Goal: Transaction & Acquisition: Purchase product/service

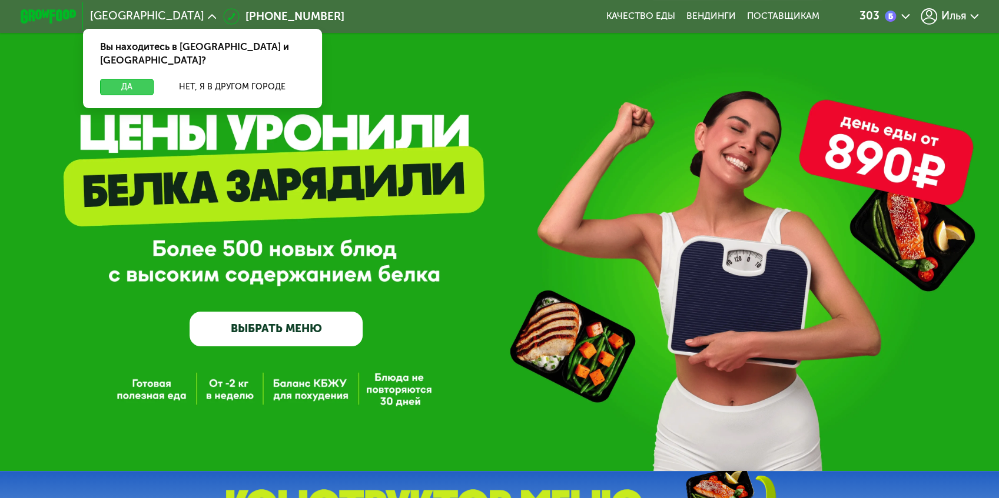
click at [154, 79] on button "Да" at bounding box center [127, 87] width 54 height 16
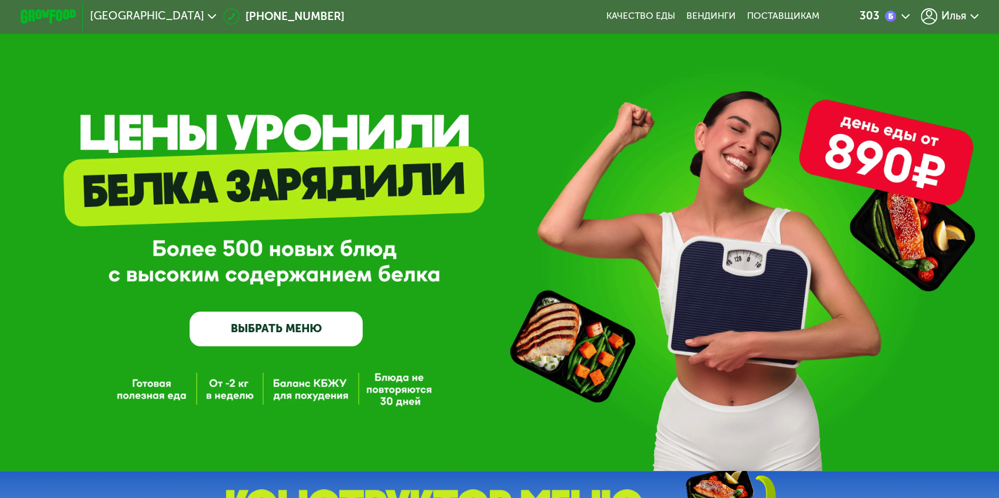
click at [278, 330] on link "ВЫБРАТЬ МЕНЮ" at bounding box center [275, 329] width 172 height 35
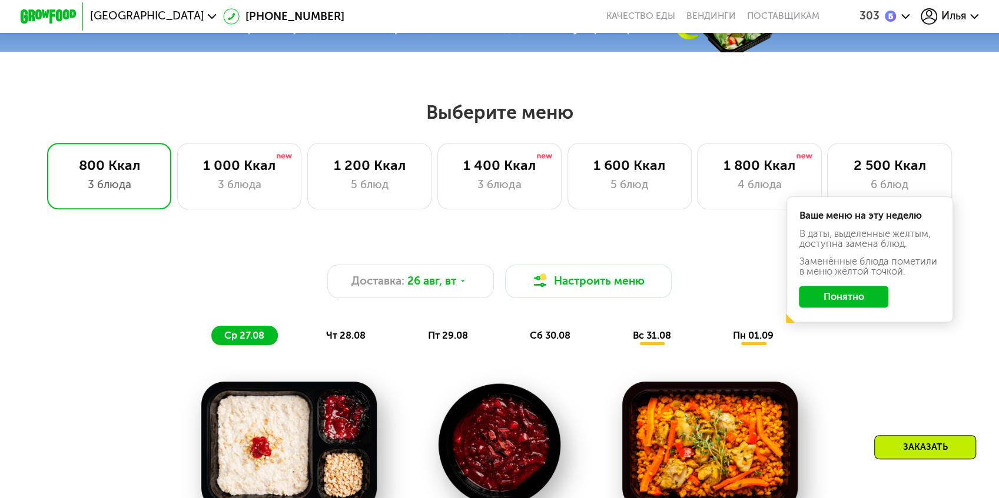
scroll to position [497, 0]
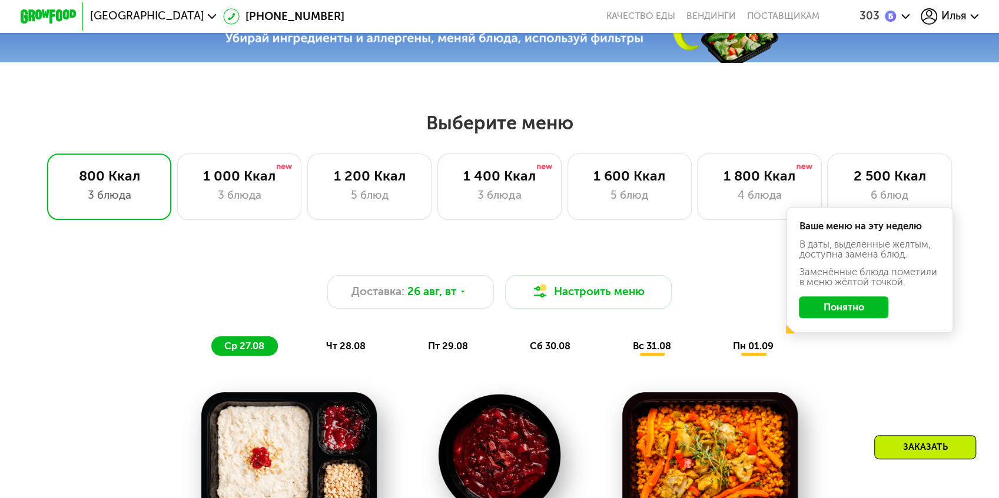
click at [799, 297] on button "Понятно" at bounding box center [843, 308] width 89 height 22
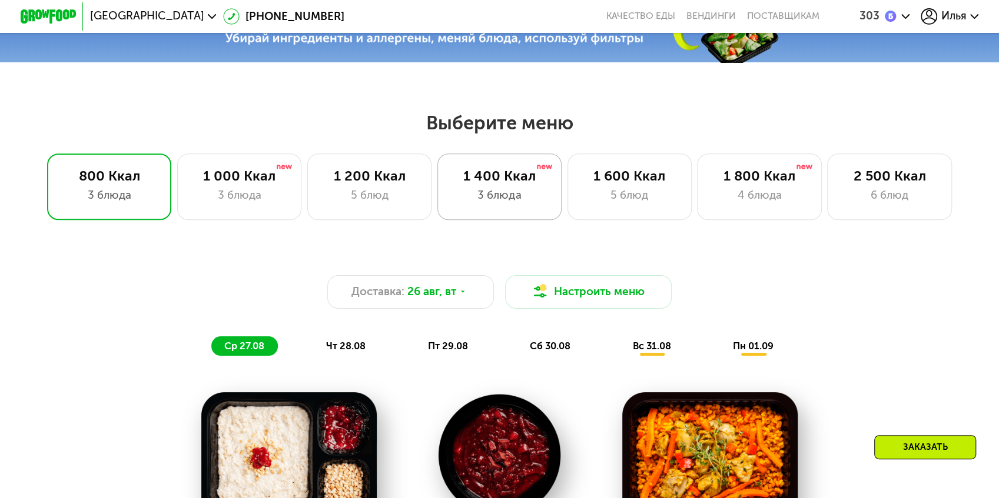
click at [567, 197] on div "1 400 Ккал 3 блюда" at bounding box center [629, 187] width 125 height 66
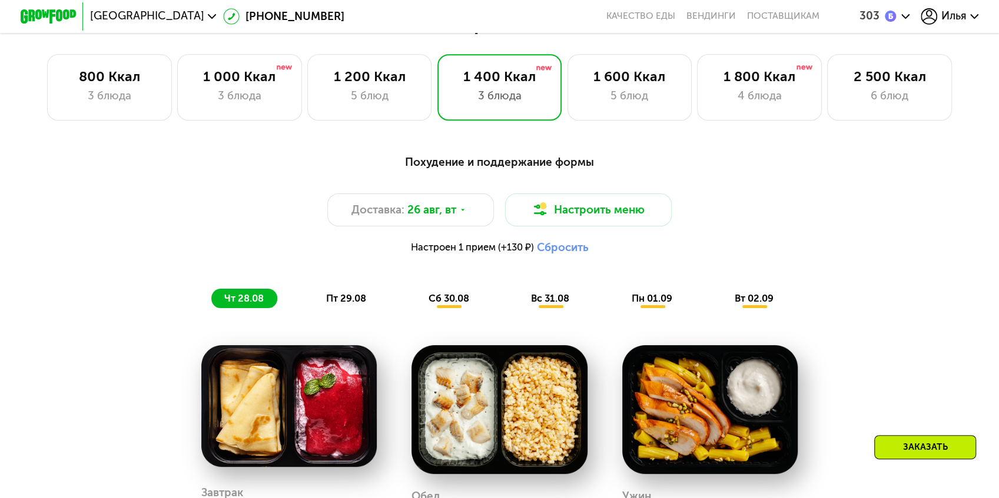
scroll to position [615, 0]
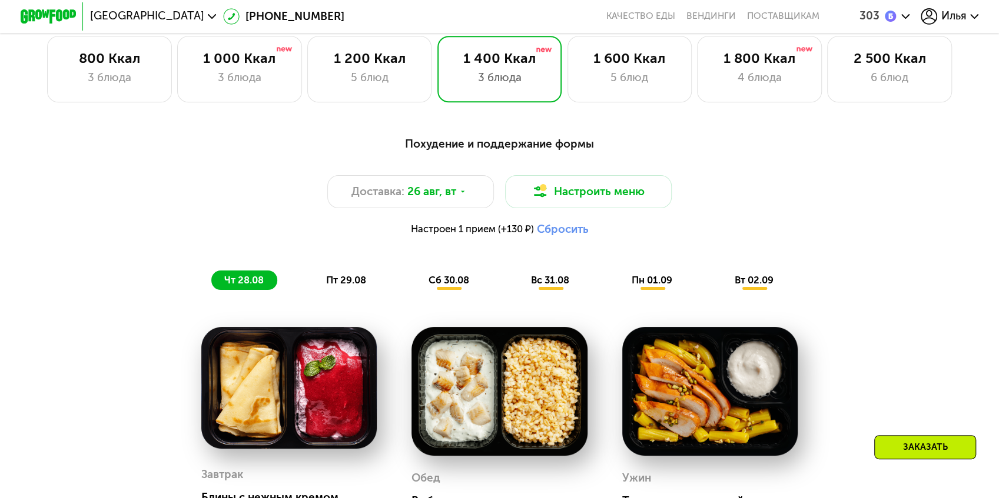
click at [561, 222] on button "Сбросить" at bounding box center [563, 229] width 52 height 14
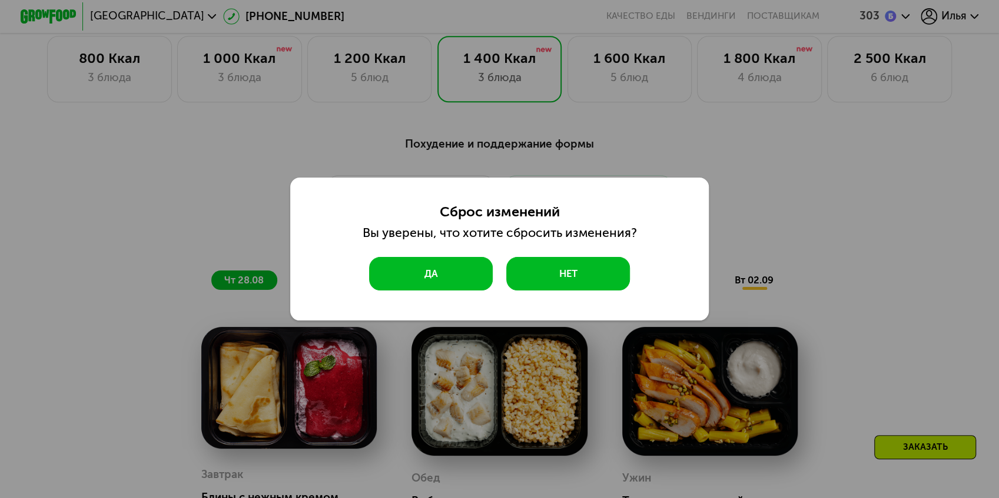
click at [448, 274] on button "Да" at bounding box center [430, 274] width 123 height 34
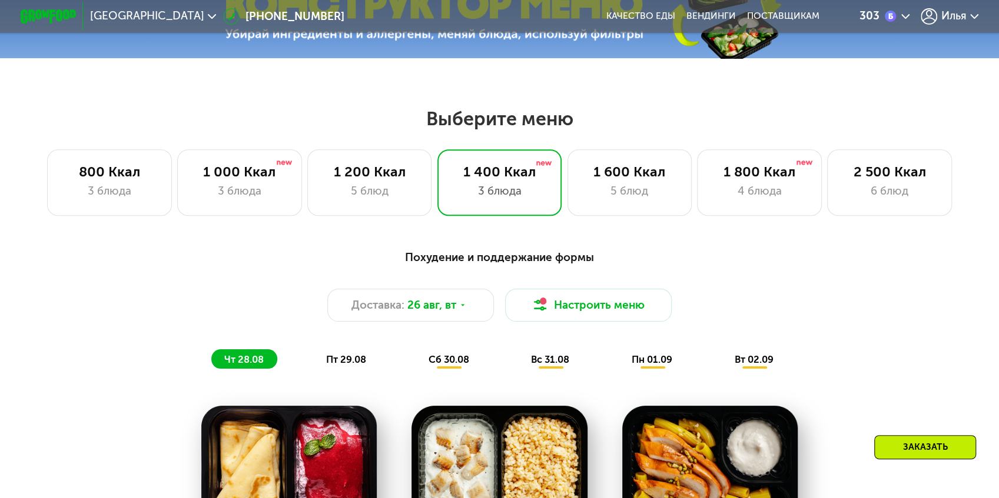
scroll to position [510, 0]
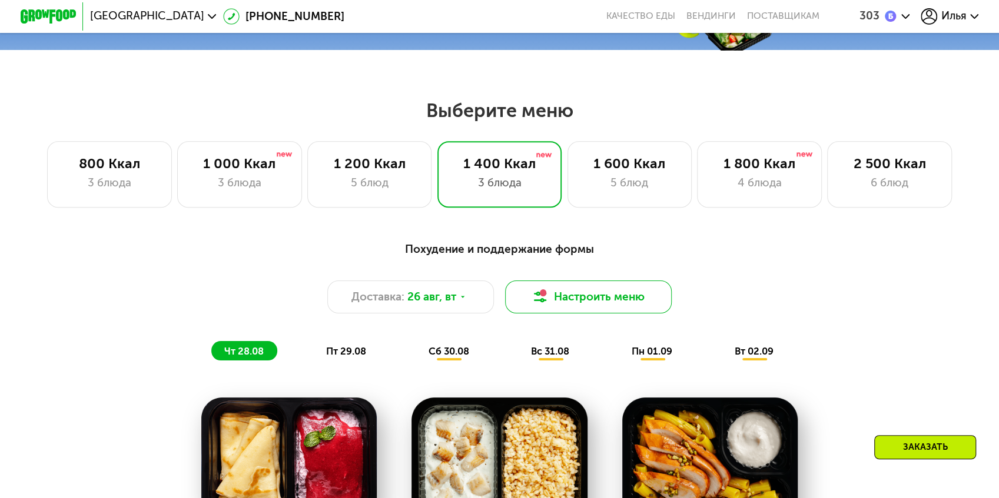
click at [549, 281] on button "Настроить меню" at bounding box center [588, 298] width 167 height 34
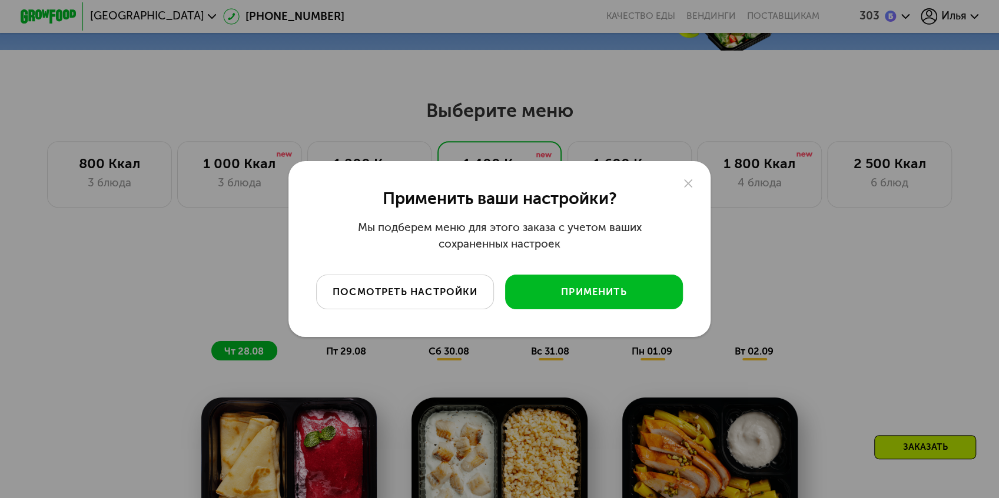
click at [413, 291] on div "посмотреть настройки" at bounding box center [405, 292] width 157 height 14
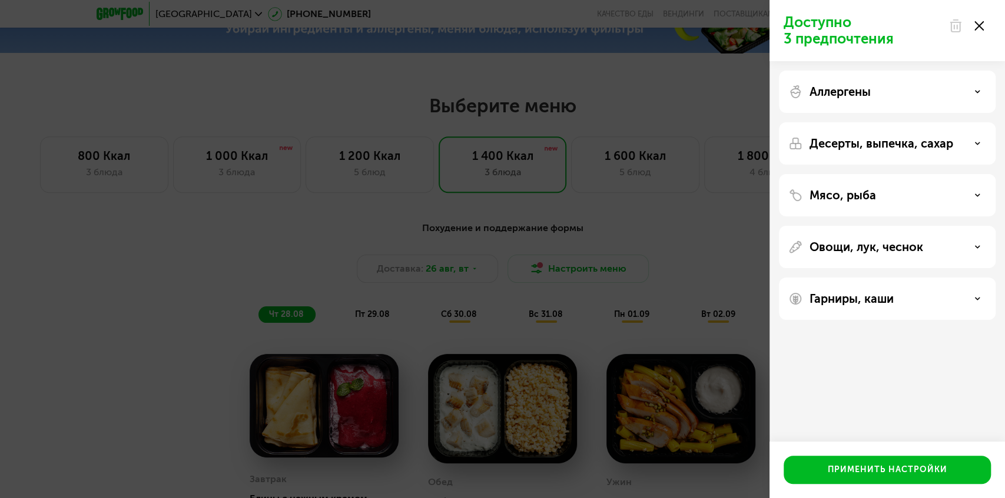
click at [974, 25] on icon at bounding box center [978, 25] width 9 height 9
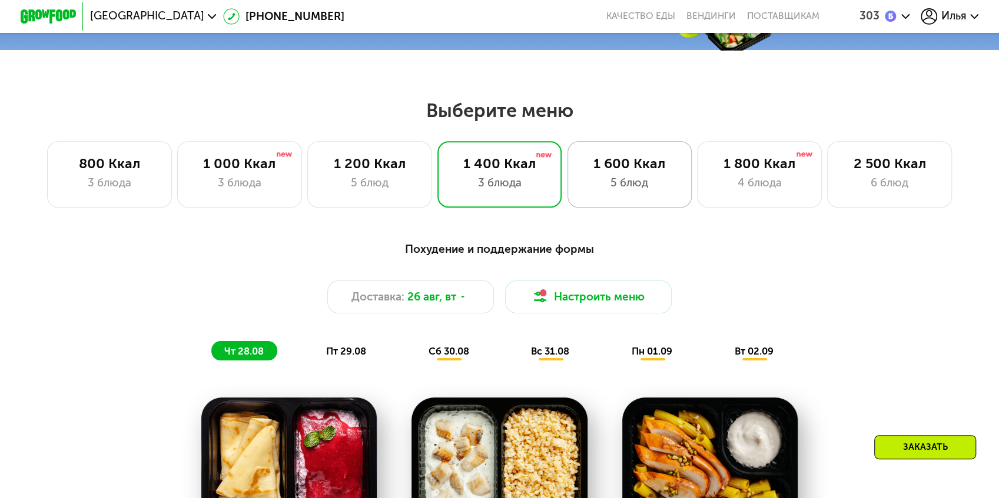
click at [634, 177] on div "5 блюд" at bounding box center [628, 183] width 95 height 16
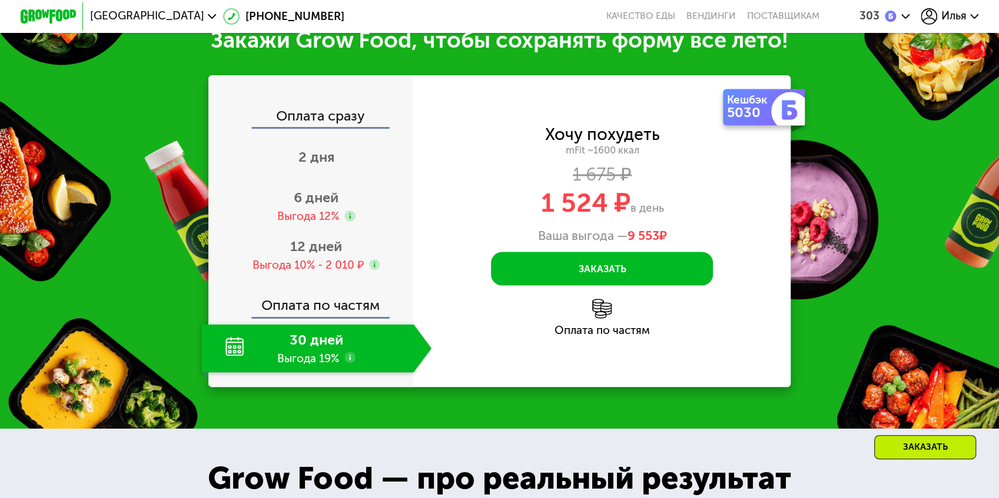
scroll to position [1255, 0]
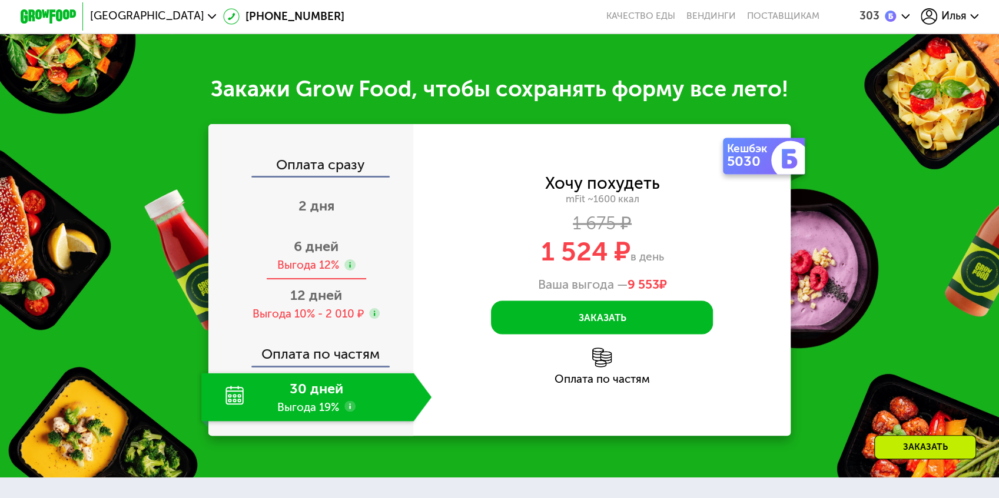
click at [339, 258] on div "Выгода 12%" at bounding box center [308, 265] width 62 height 15
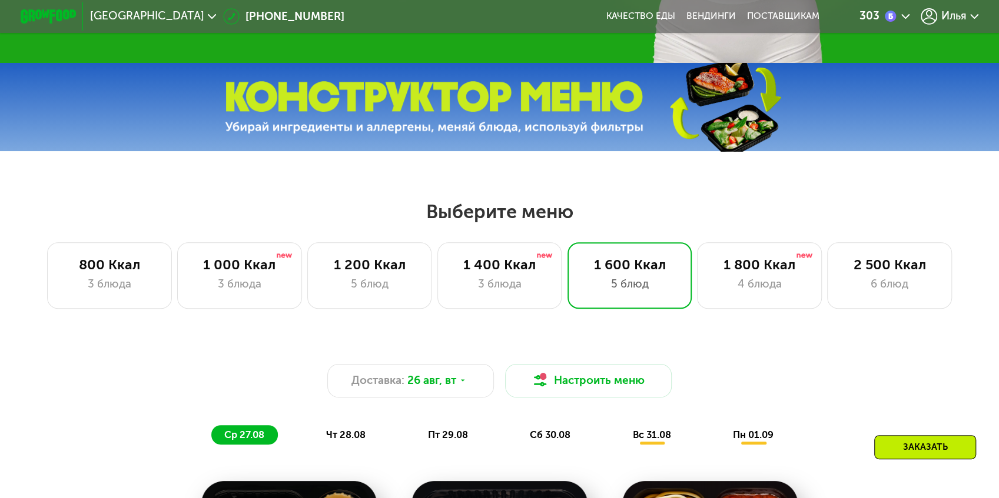
scroll to position [431, 0]
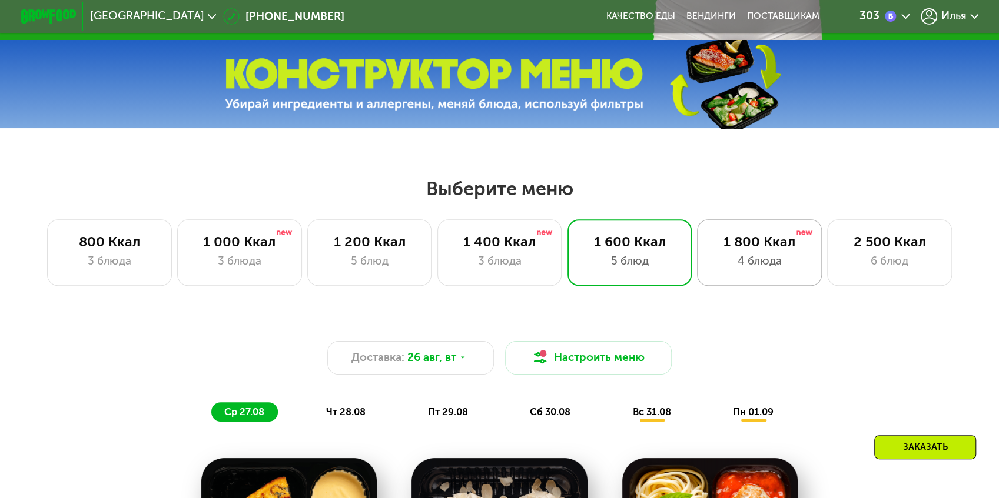
click at [762, 253] on div "4 блюда" at bounding box center [758, 261] width 95 height 16
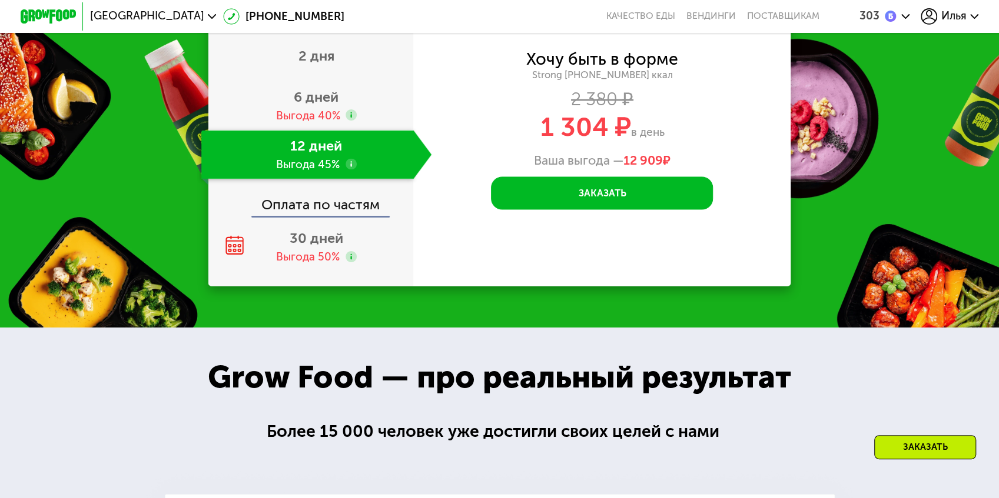
scroll to position [1334, 0]
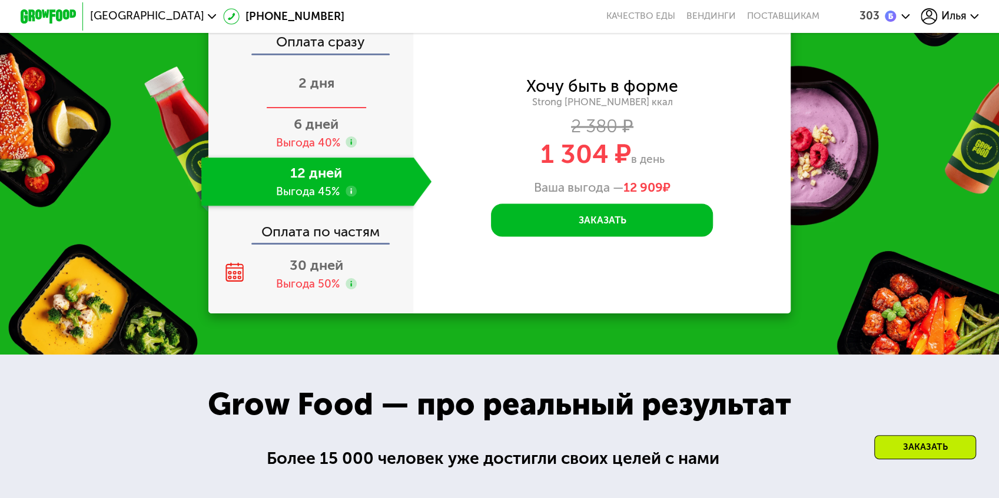
click at [334, 91] on span "2 дня" at bounding box center [316, 83] width 36 height 16
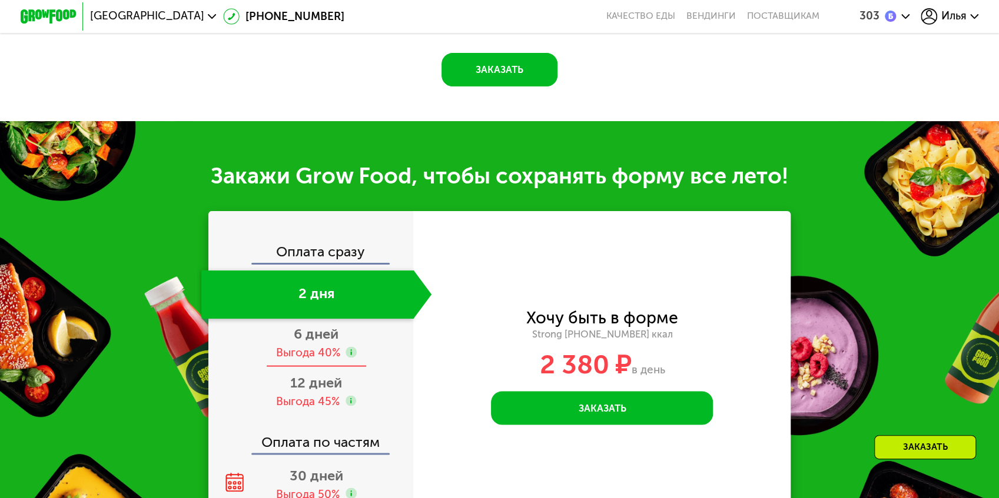
click at [340, 345] on div "Выгода 40%" at bounding box center [308, 352] width 64 height 15
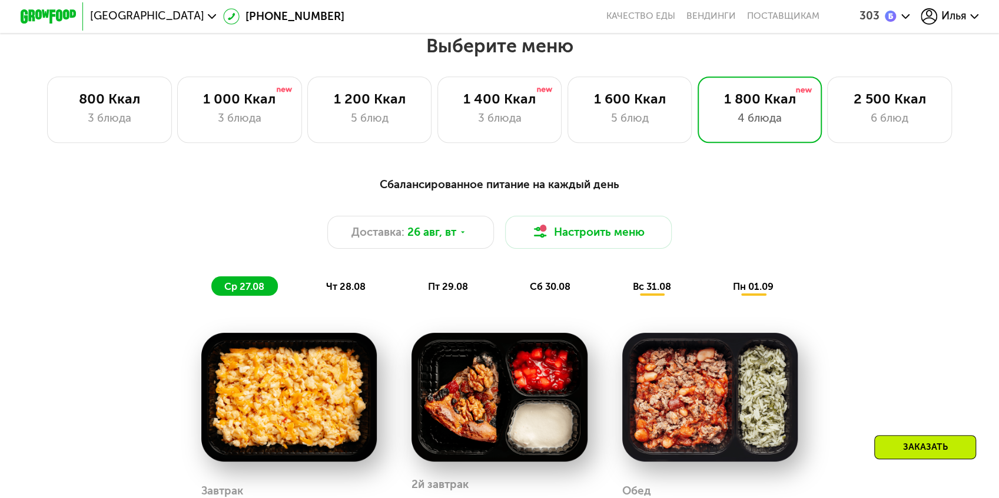
scroll to position [431, 0]
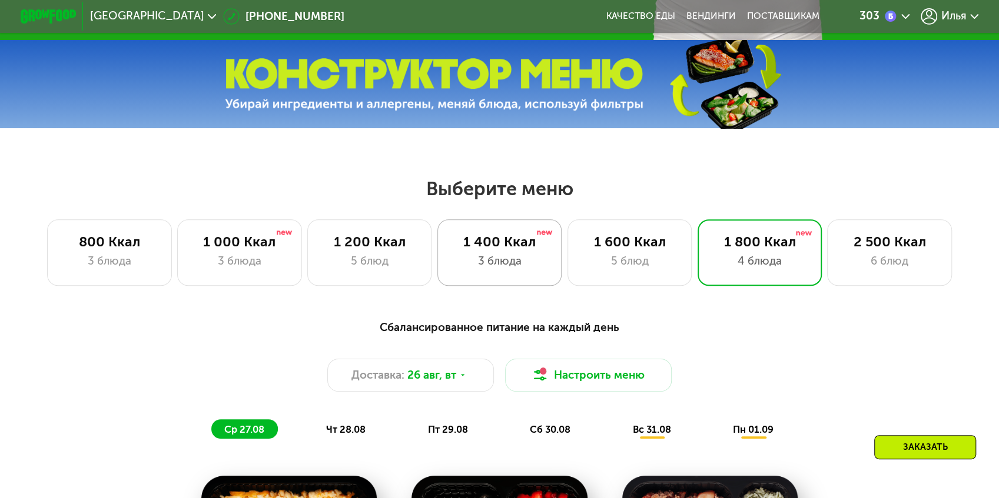
click at [488, 253] on div "3 блюда" at bounding box center [498, 261] width 95 height 16
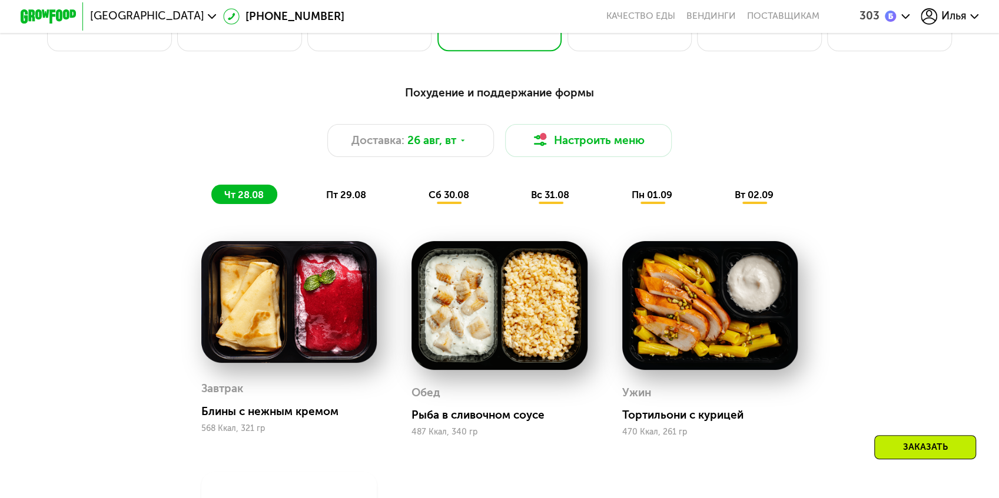
scroll to position [667, 0]
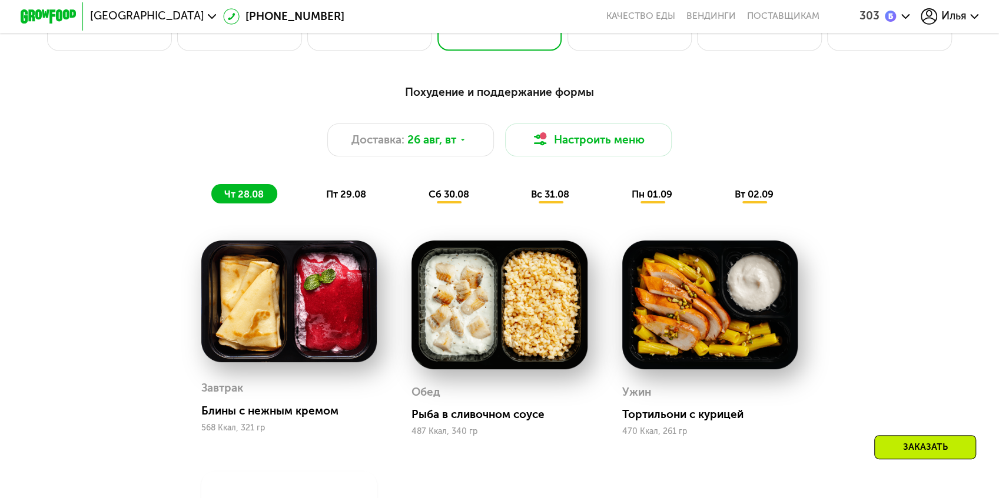
click at [366, 188] on span "пт 29.08" at bounding box center [346, 194] width 40 height 12
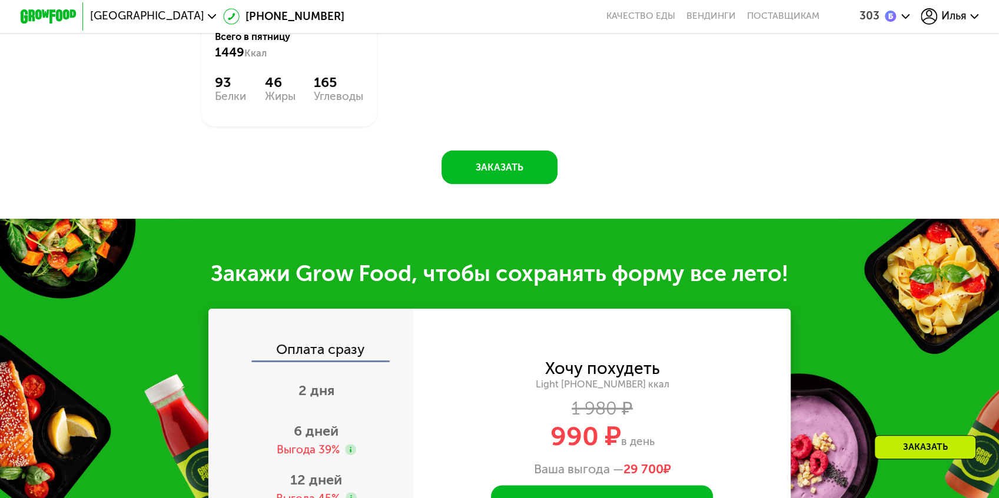
scroll to position [1216, 0]
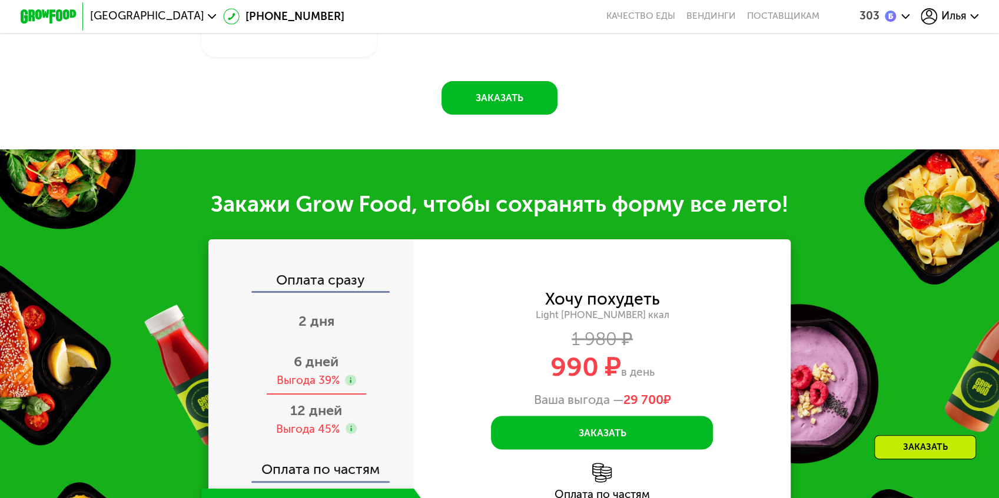
click at [355, 347] on div "6 дней Выгода 39%" at bounding box center [316, 371] width 230 height 48
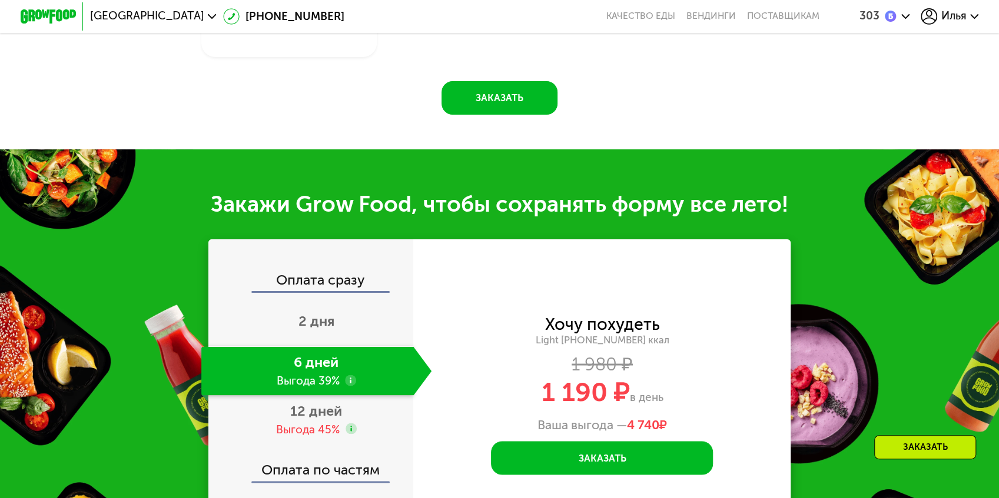
drag, startPoint x: 320, startPoint y: 255, endPoint x: 324, endPoint y: 250, distance: 6.7
click at [320, 395] on div "12 дней Выгода 45%" at bounding box center [316, 419] width 230 height 48
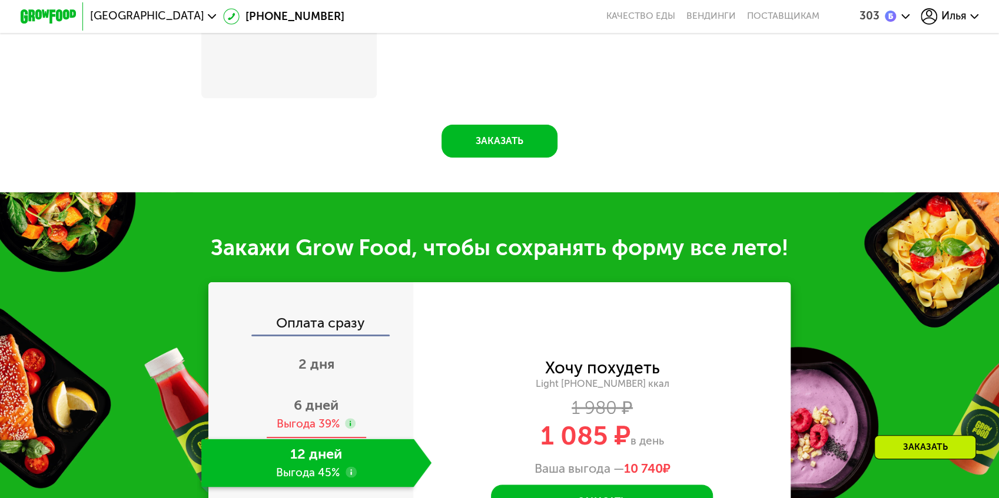
click at [333, 397] on span "6 дней" at bounding box center [316, 405] width 45 height 16
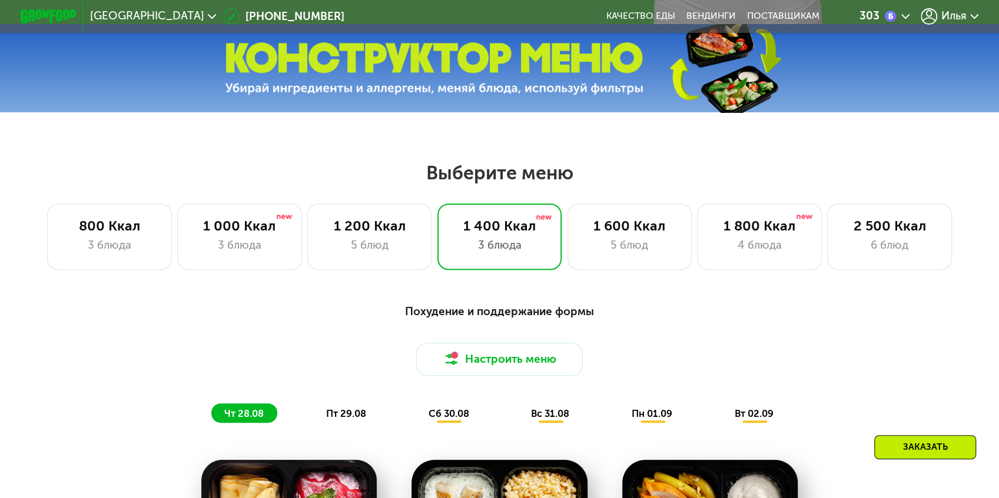
scroll to position [549, 0]
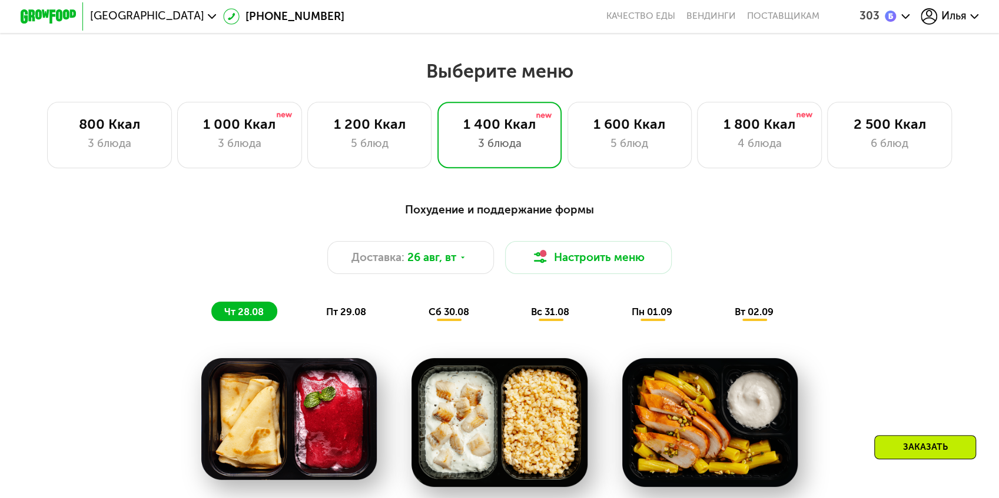
click at [859, 15] on div "303" at bounding box center [884, 16] width 51 height 16
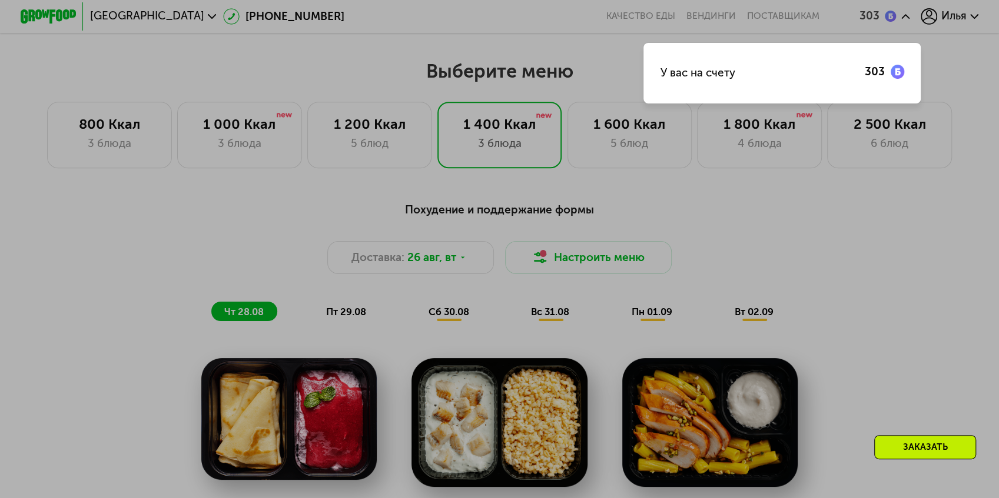
click at [890, 12] on div at bounding box center [499, 249] width 999 height 498
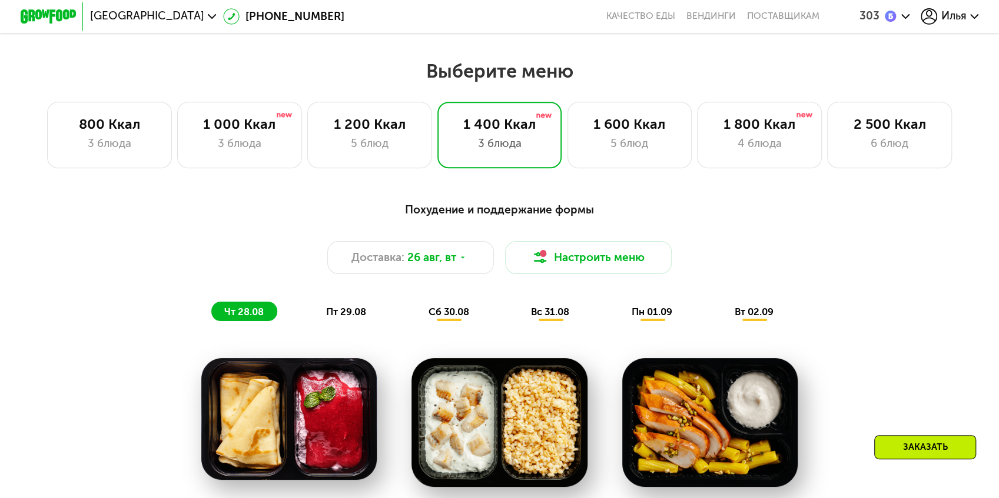
click at [920, 15] on div "Илья" at bounding box center [948, 16] width 57 height 16
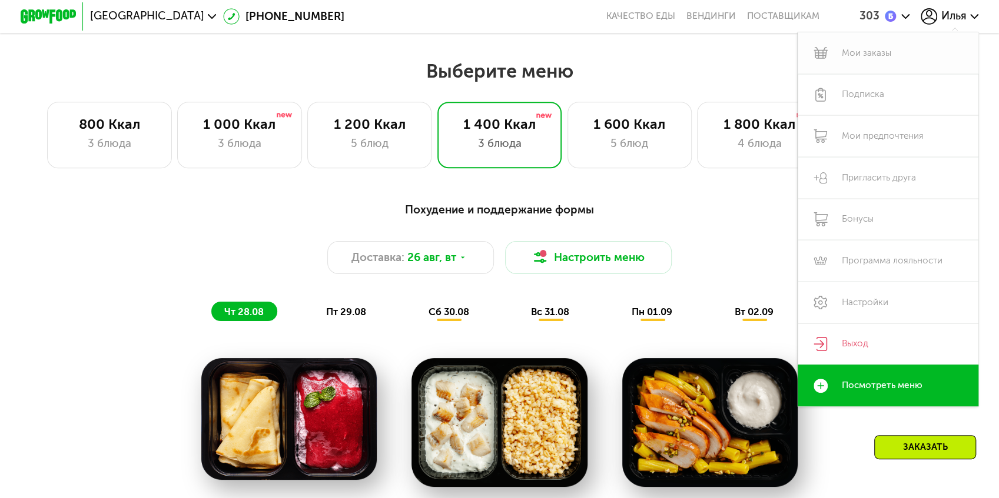
click at [819, 45] on link "Мои заказы" at bounding box center [887, 53] width 180 height 42
click at [679, 193] on div "Похудение и поддержание формы Доставка: [DATE] [GEOGRAPHIC_DATA] меню чт 28.08 …" at bounding box center [500, 261] width 838 height 137
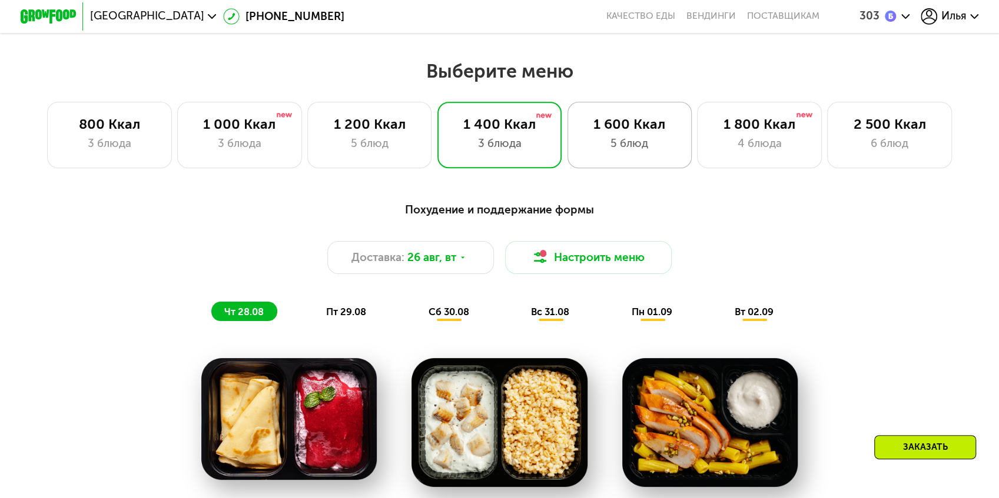
click at [697, 141] on div "1 600 Ккал 5 блюд" at bounding box center [759, 135] width 125 height 66
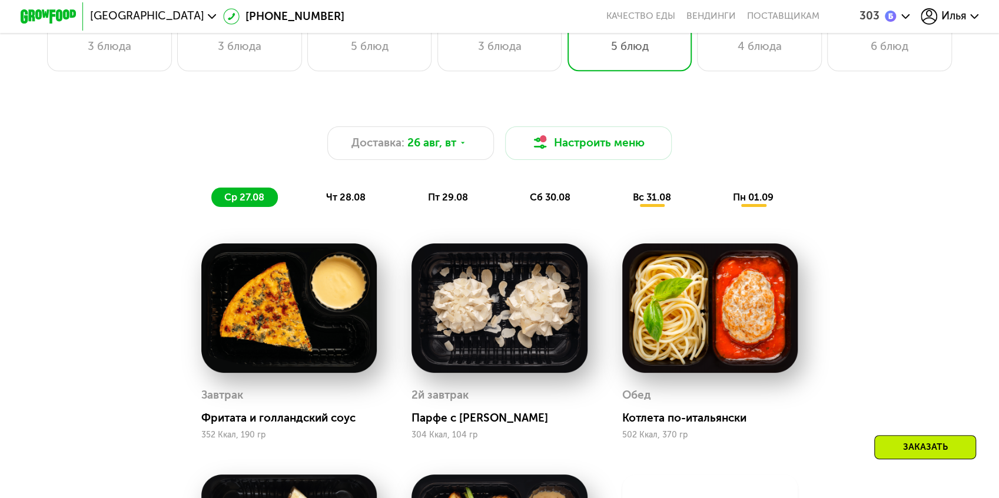
scroll to position [588, 0]
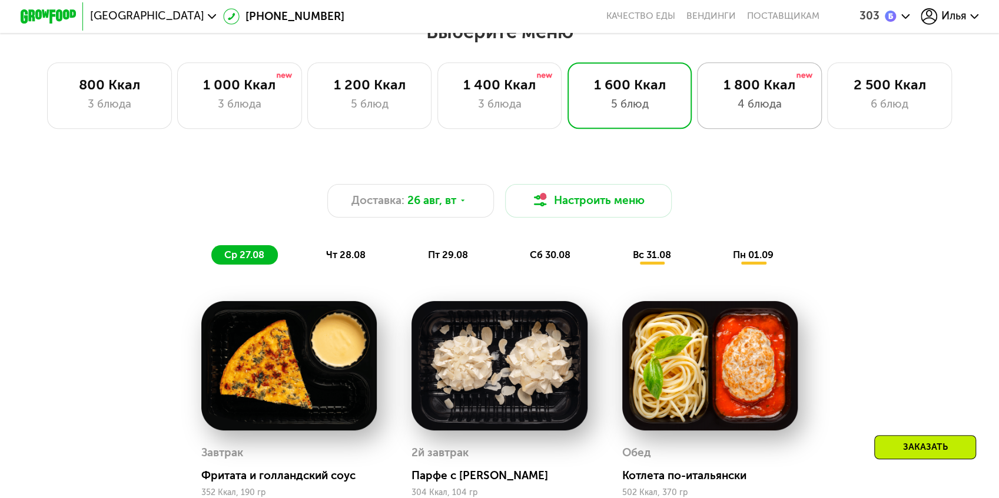
click at [738, 114] on div "Выберите меню 800 Ккал 3 блюда 1 000 Ккал 3 блюда 1 200 Ккал 5 блюд 1 400 Ккал …" at bounding box center [499, 420] width 999 height 801
click at [827, 102] on div "1 800 Ккал 4 блюда" at bounding box center [889, 95] width 125 height 66
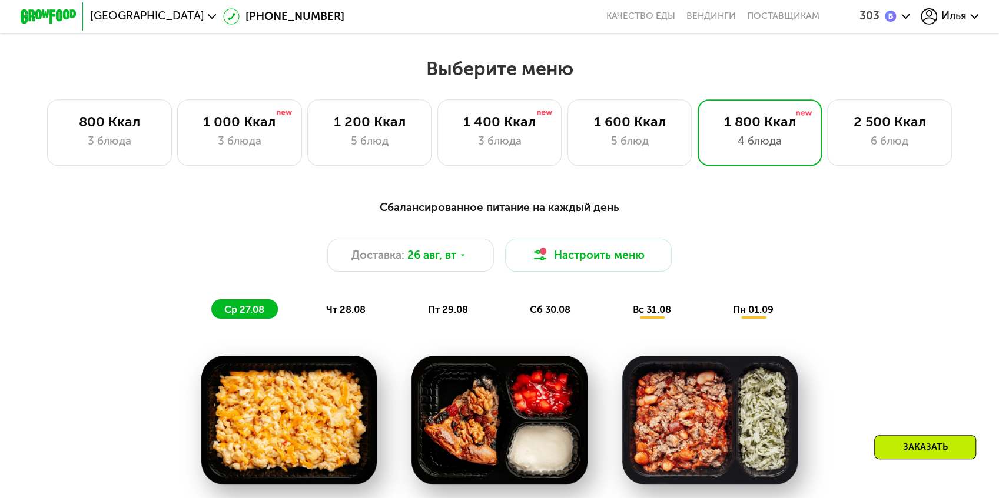
scroll to position [510, 0]
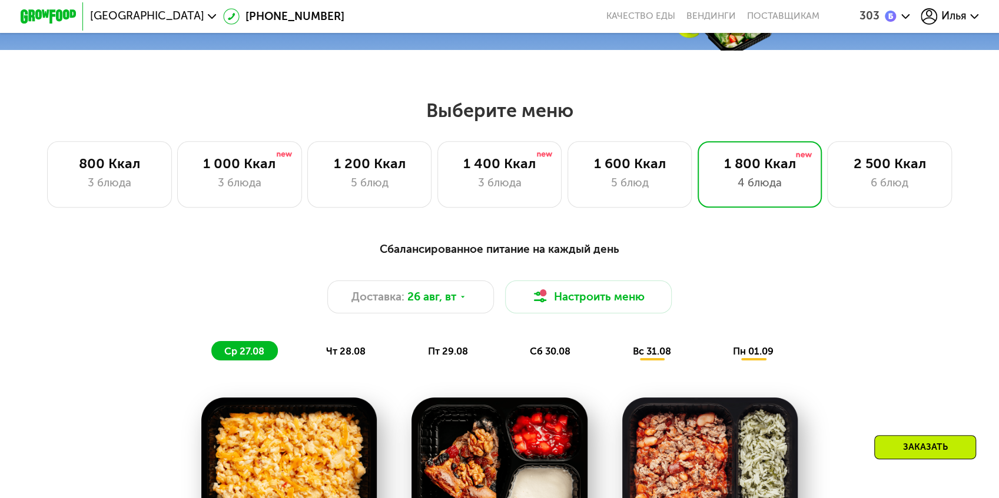
click at [365, 345] on span "чт 28.08" at bounding box center [345, 351] width 39 height 12
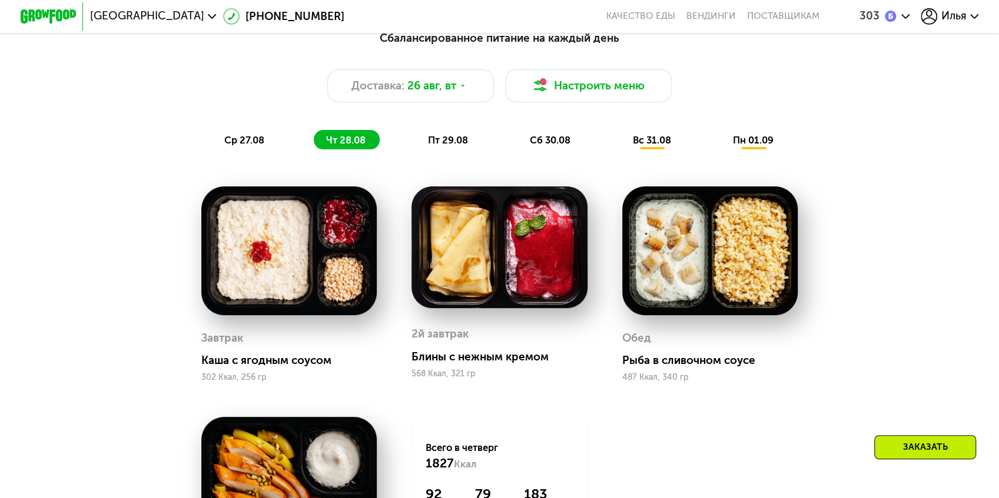
scroll to position [784, 0]
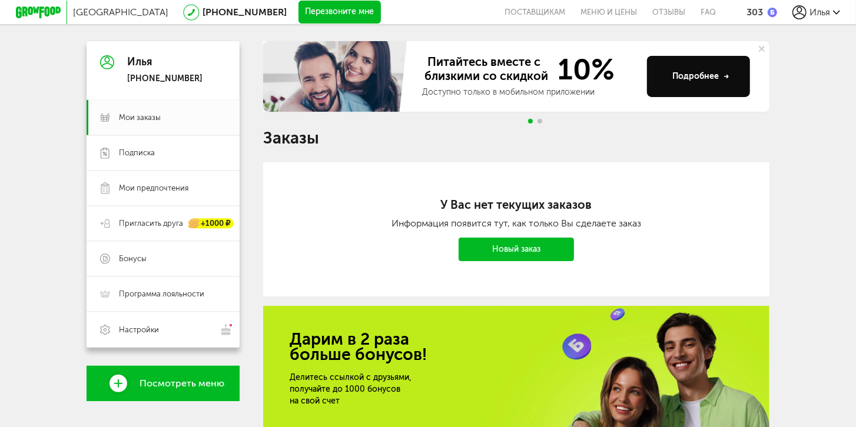
scroll to position [101, 0]
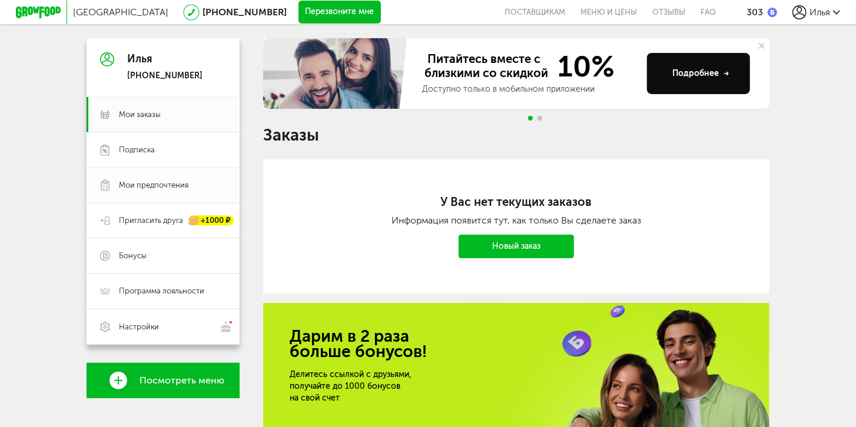
click at [197, 183] on span "Мои предпочтения" at bounding box center [172, 185] width 107 height 11
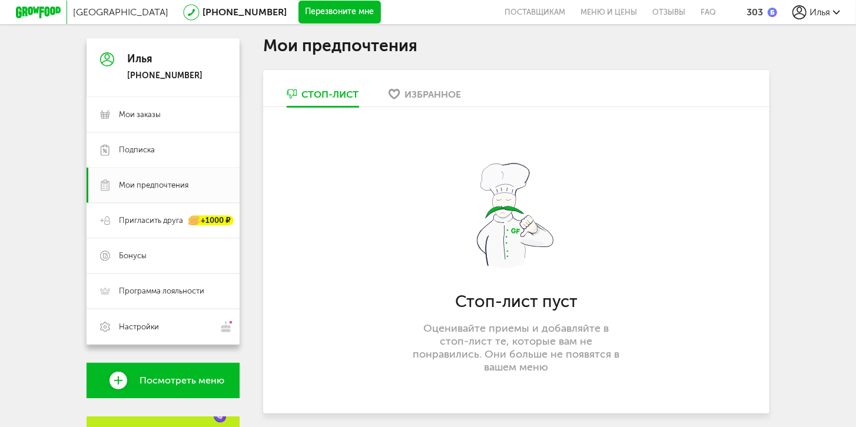
click at [431, 97] on div "Избранное" at bounding box center [433, 94] width 56 height 11
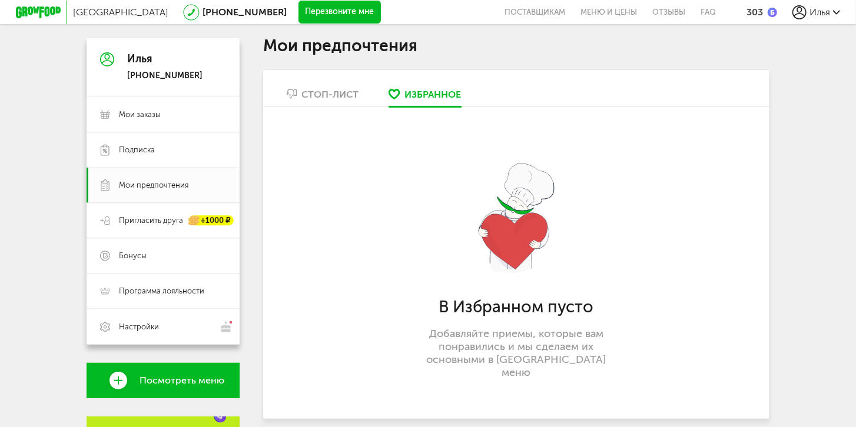
click at [328, 101] on link "Стоп-лист" at bounding box center [323, 97] width 84 height 19
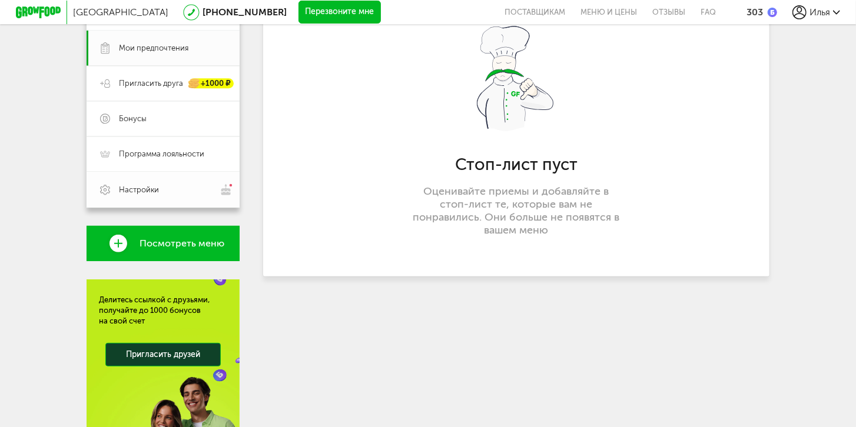
scroll to position [237, 0]
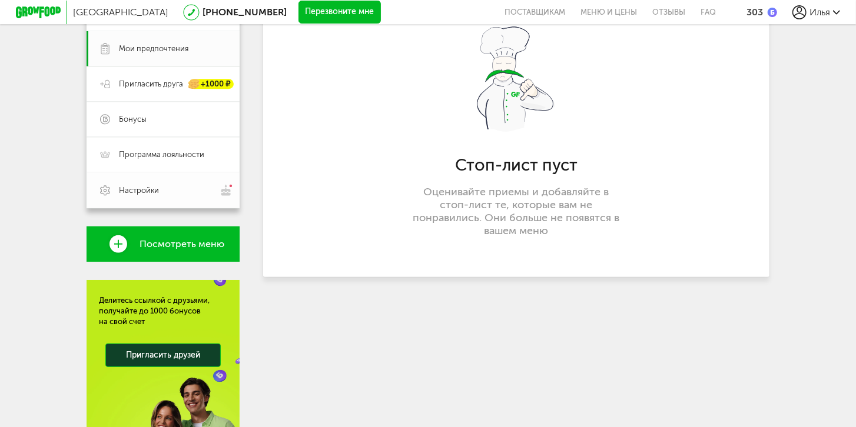
click at [161, 191] on span "Настройки" at bounding box center [172, 190] width 107 height 12
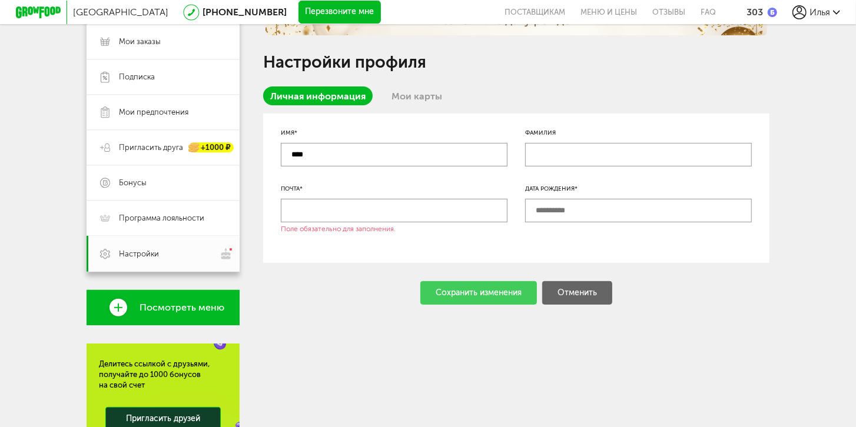
scroll to position [137, 0]
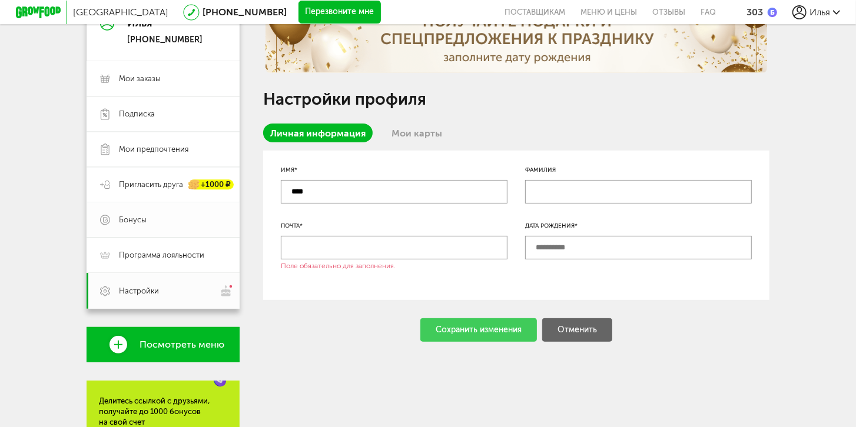
click at [185, 223] on span "Бонусы" at bounding box center [172, 220] width 107 height 11
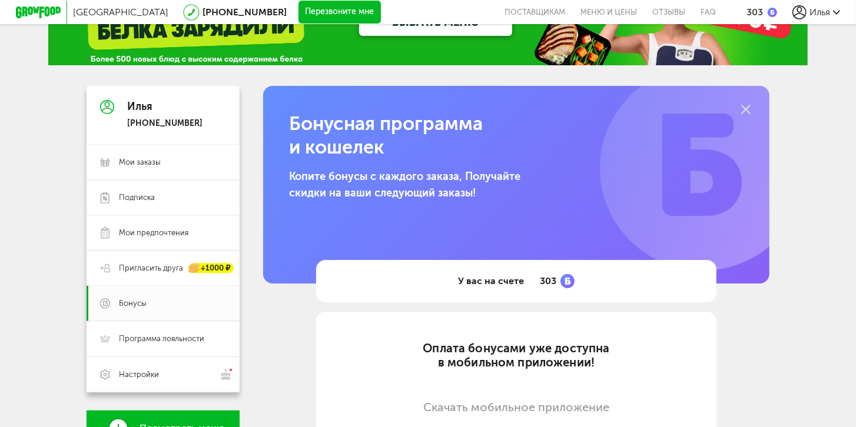
scroll to position [35, 0]
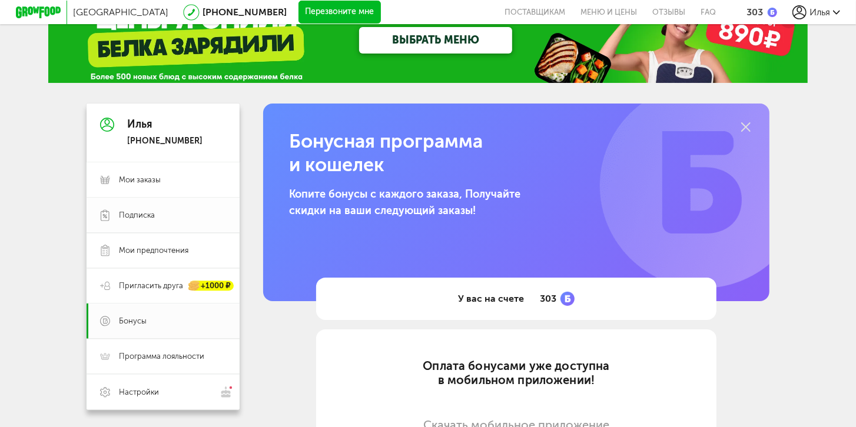
click at [182, 220] on span "Подписка" at bounding box center [172, 215] width 107 height 11
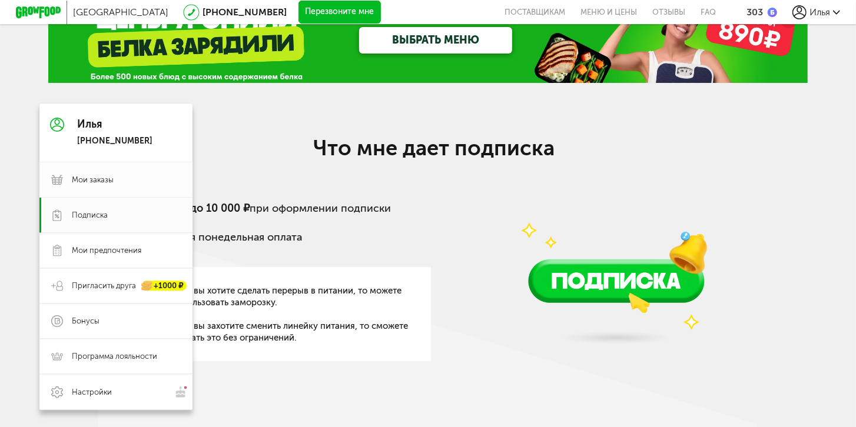
click at [113, 182] on span "Мои заказы" at bounding box center [126, 180] width 109 height 11
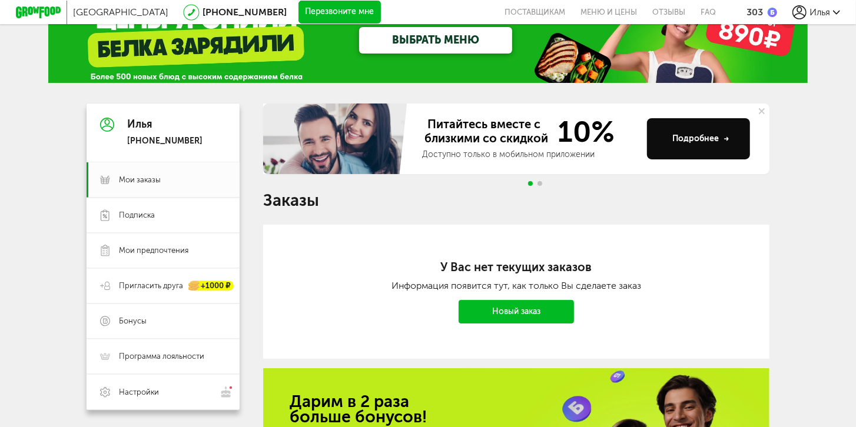
click at [759, 108] on icon at bounding box center [762, 111] width 6 height 6
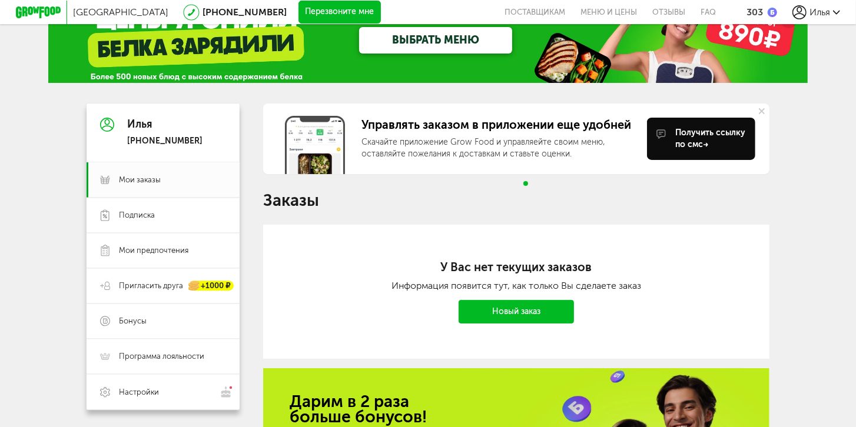
click at [759, 109] on icon at bounding box center [762, 111] width 6 height 6
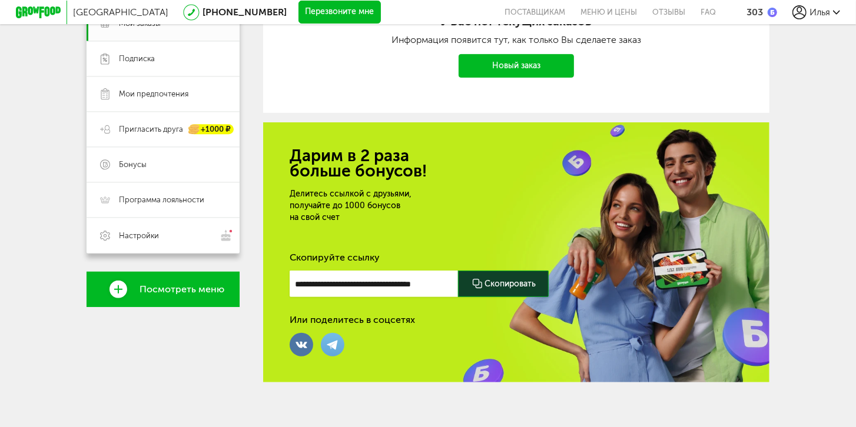
scroll to position [194, 0]
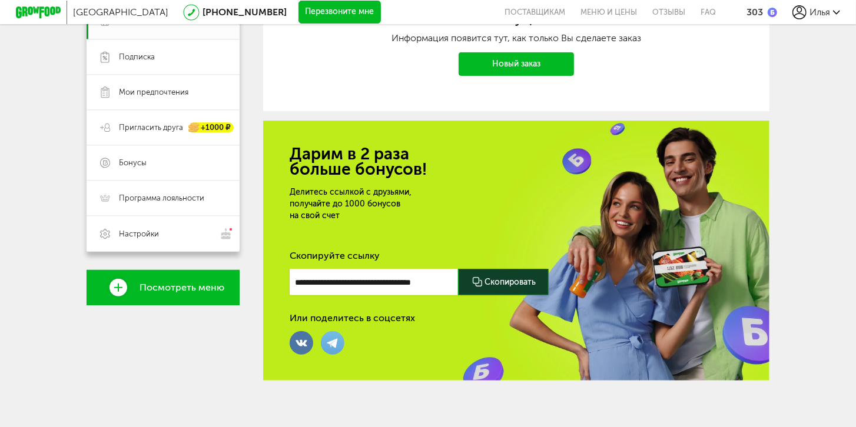
click at [194, 292] on span "Посмотреть меню" at bounding box center [181, 287] width 85 height 11
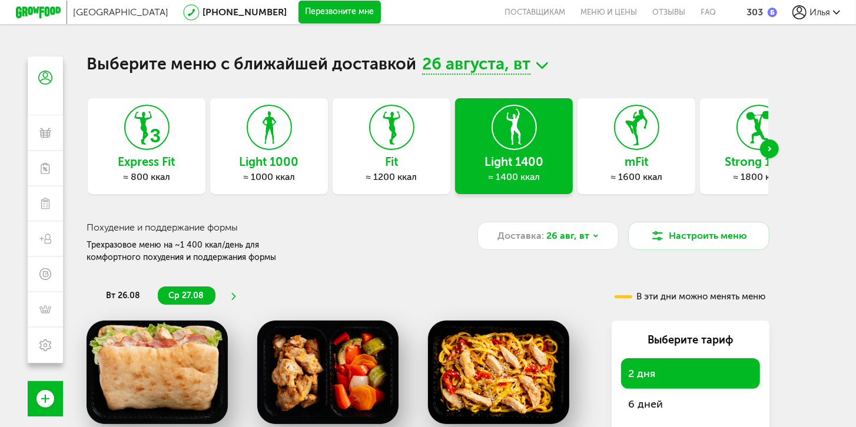
click at [510, 64] on span "26 августа, вт" at bounding box center [476, 65] width 108 height 18
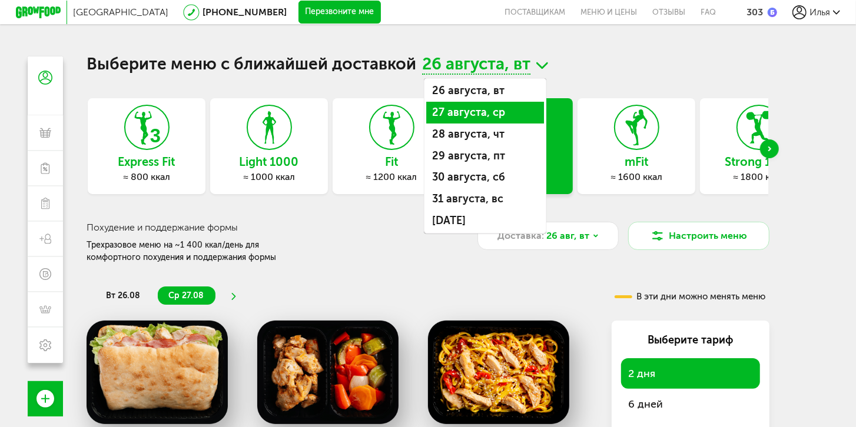
click at [477, 114] on li "27 августа, ср" at bounding box center [485, 113] width 118 height 22
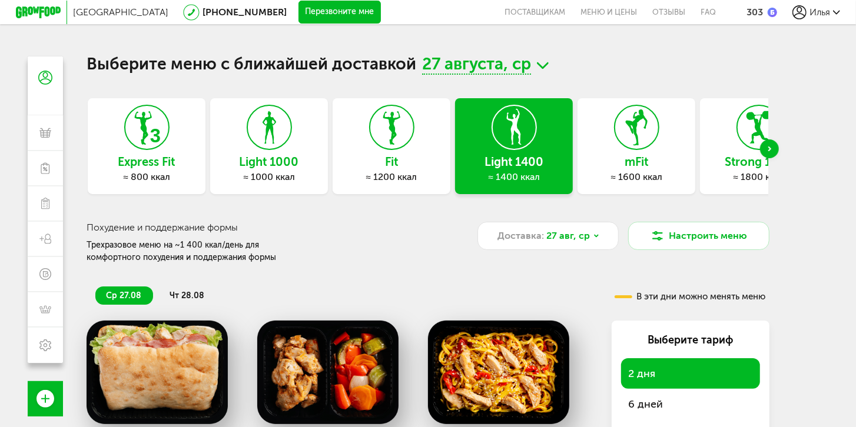
click at [410, 211] on div "Похудение и поддержание формы Трехразовое меню на ~1 400 ккал/день для комфортн…" at bounding box center [428, 232] width 683 height 64
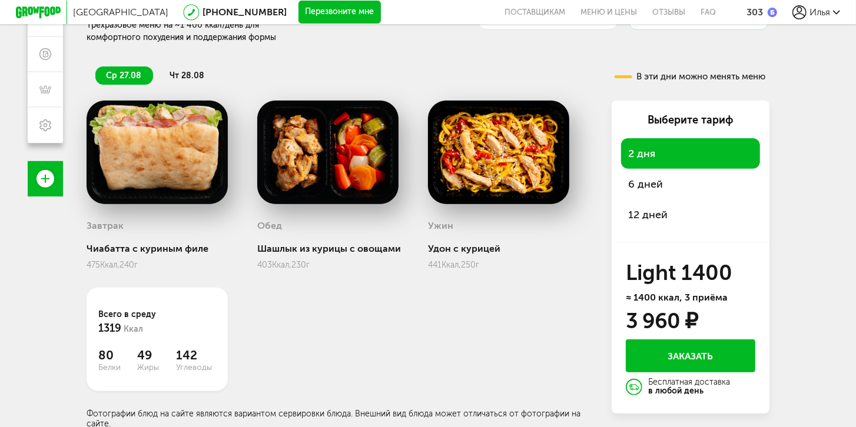
scroll to position [220, 0]
click at [633, 188] on span "6 дней" at bounding box center [645, 184] width 35 height 13
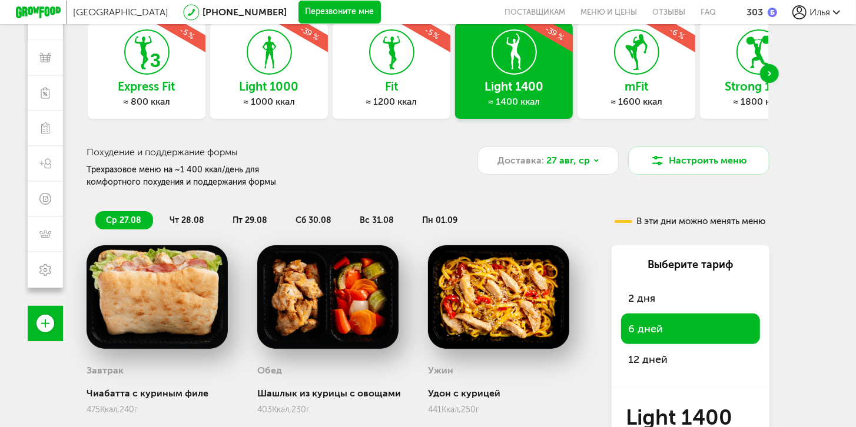
scroll to position [101, 0]
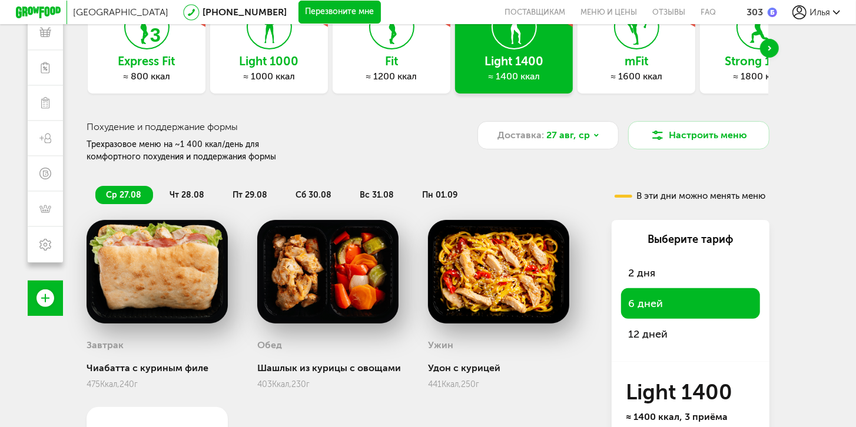
click at [654, 66] on h3 "mFit" at bounding box center [636, 61] width 118 height 13
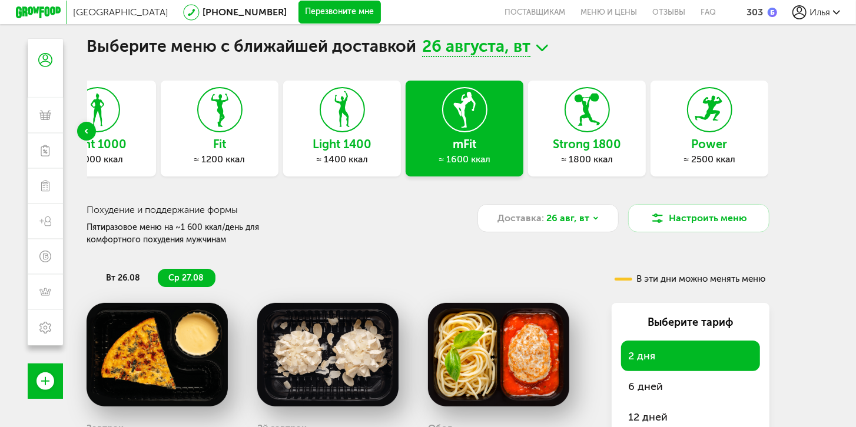
scroll to position [17, 0]
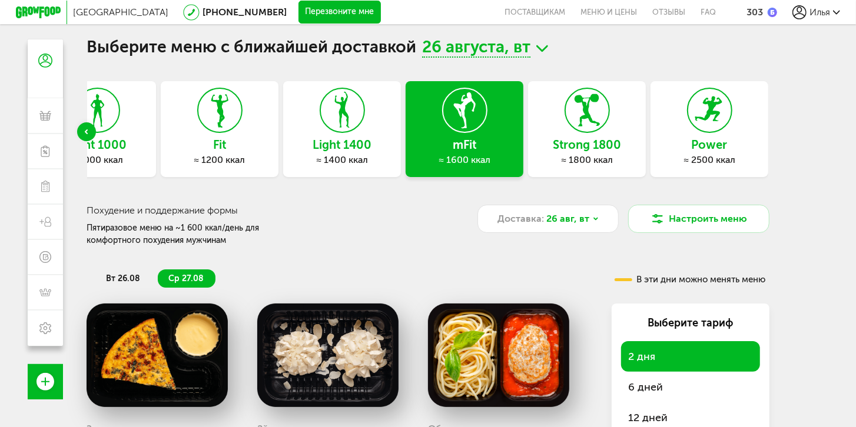
click at [363, 152] on div "Light 1400 ≈ 1400 ккал" at bounding box center [342, 129] width 118 height 96
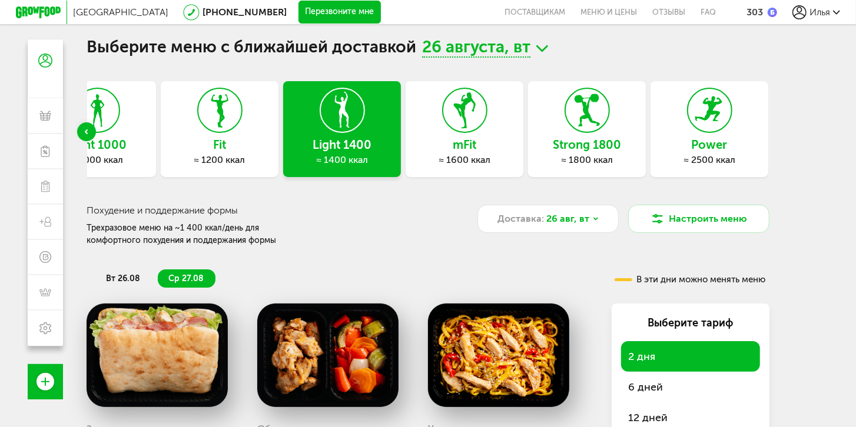
click at [487, 49] on span "26 августа, вт" at bounding box center [476, 48] width 108 height 18
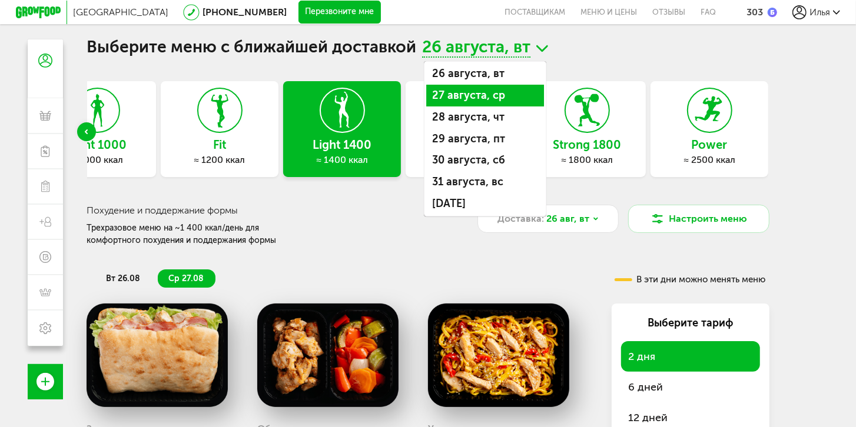
click at [470, 91] on li "27 августа, ср" at bounding box center [485, 96] width 118 height 22
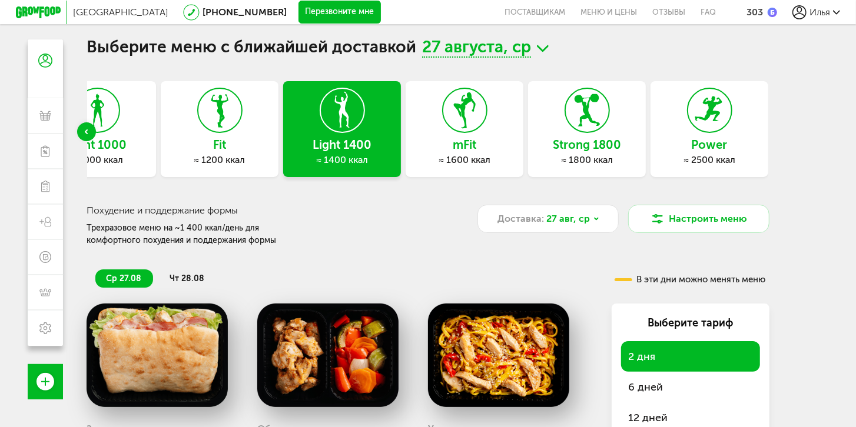
click at [528, 50] on span "27 августа, ср" at bounding box center [476, 48] width 109 height 18
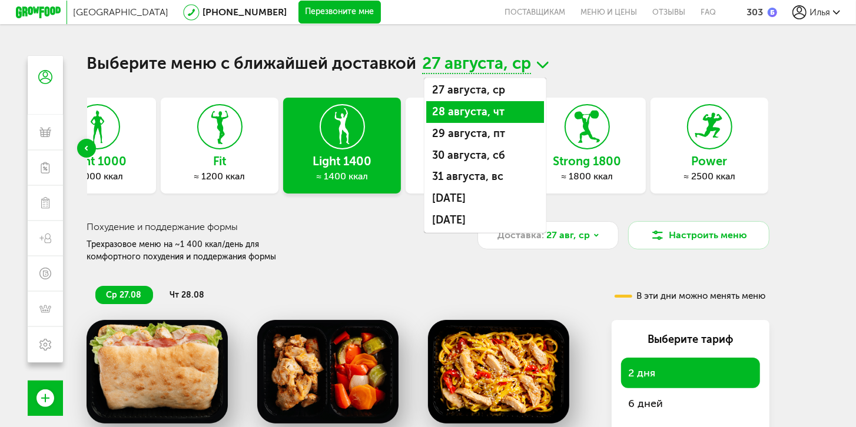
scroll to position [0, 0]
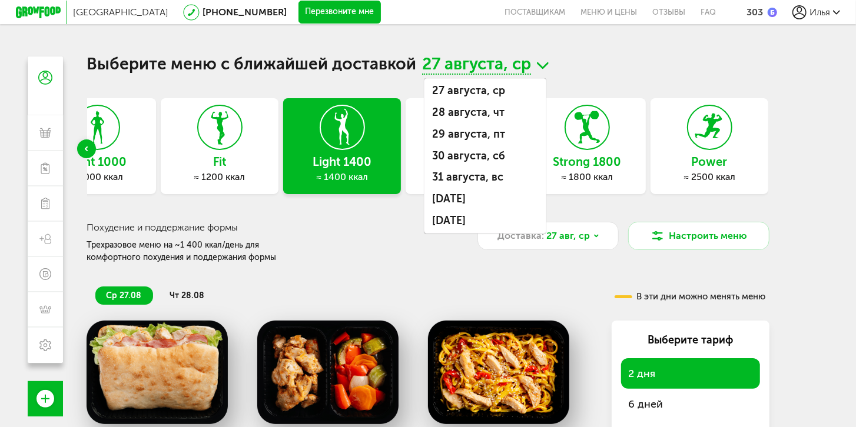
click at [376, 275] on div "ср 27.08 чт 28.08" at bounding box center [331, 289] width 488 height 29
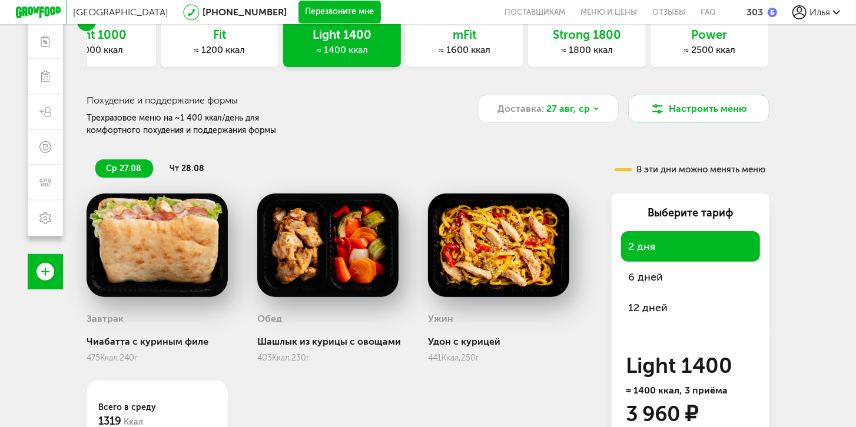
scroll to position [168, 0]
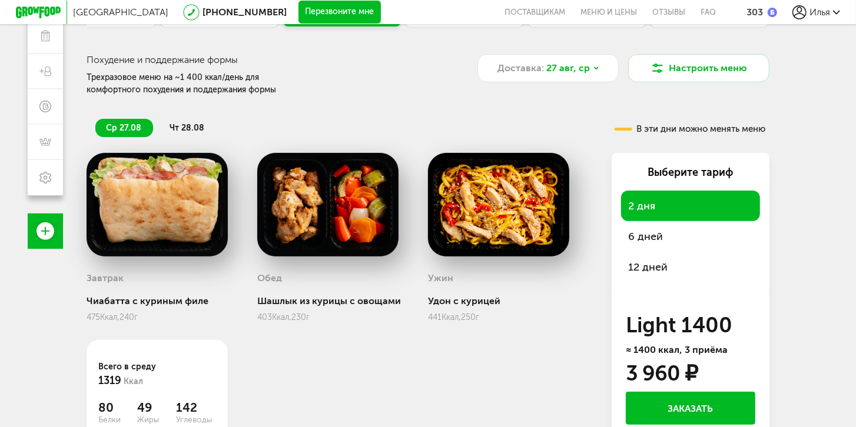
click at [660, 238] on span "6 дней" at bounding box center [645, 236] width 35 height 13
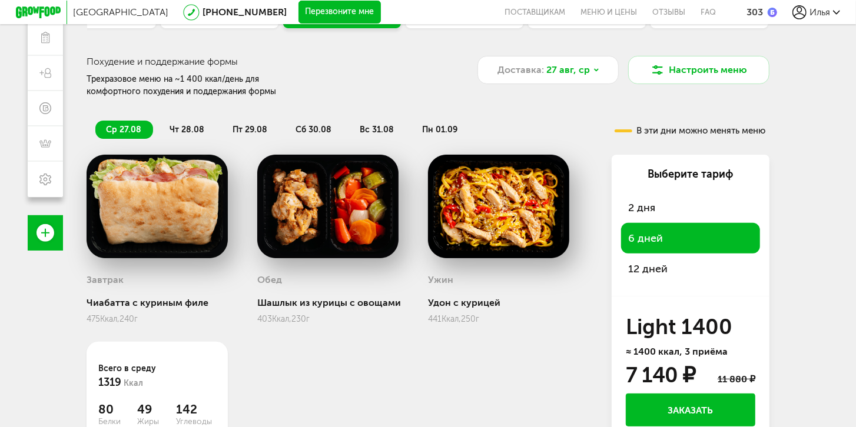
scroll to position [153, 0]
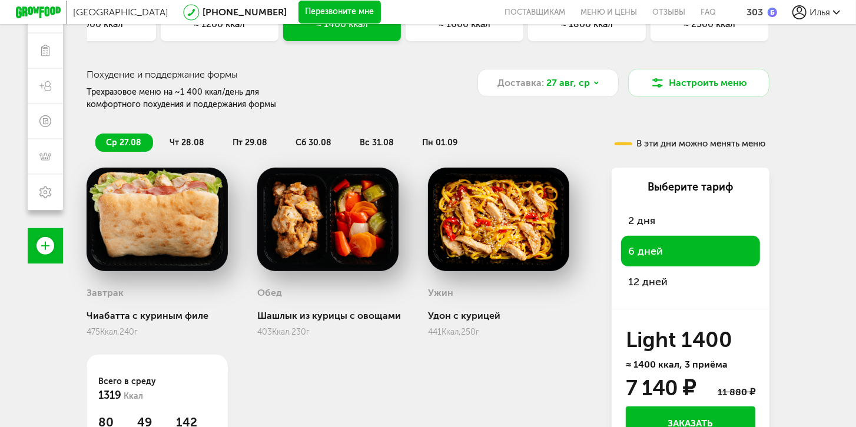
click at [188, 141] on span "чт 28.08" at bounding box center [186, 143] width 35 height 10
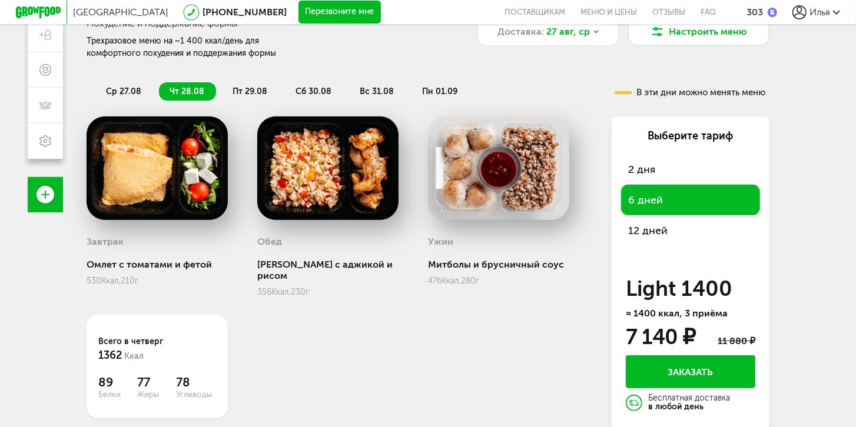
scroll to position [220, 0]
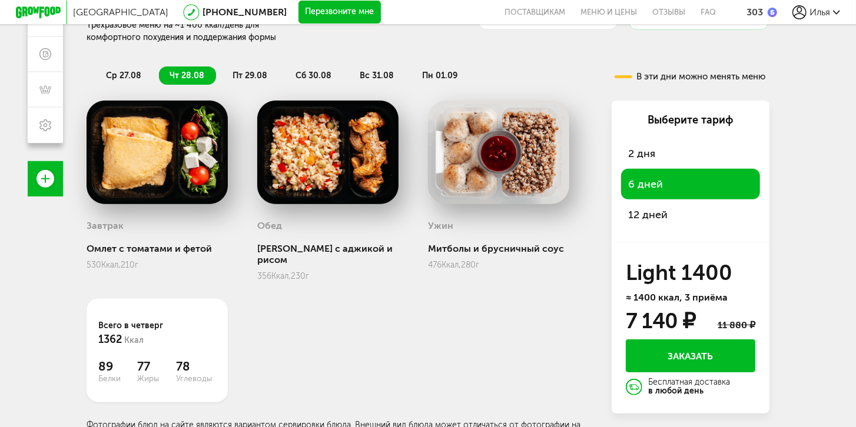
click at [245, 74] on span "пт 29.08" at bounding box center [249, 76] width 35 height 10
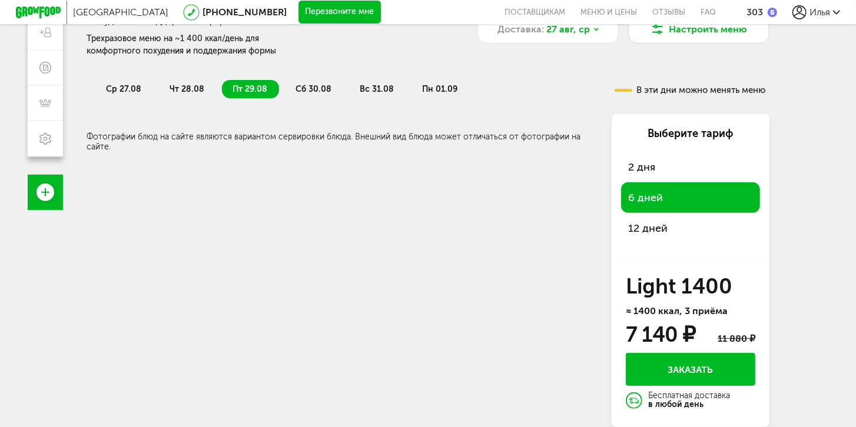
scroll to position [205, 0]
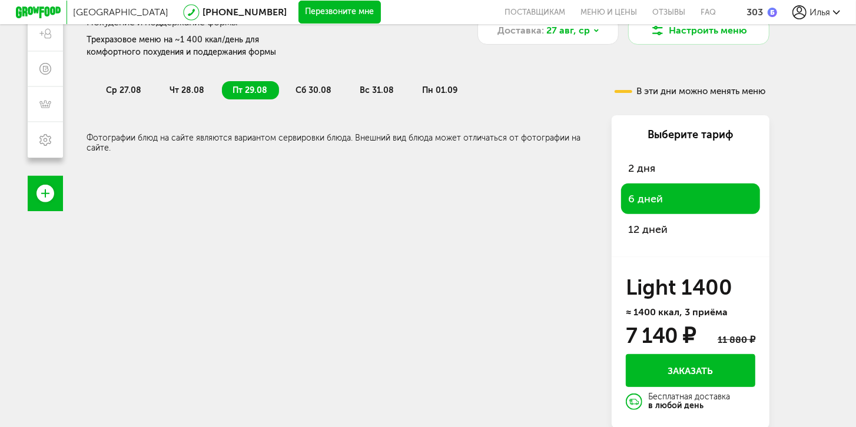
click at [314, 91] on span "сб 30.08" at bounding box center [313, 90] width 36 height 10
click at [186, 89] on span "чт 28.08" at bounding box center [186, 90] width 35 height 10
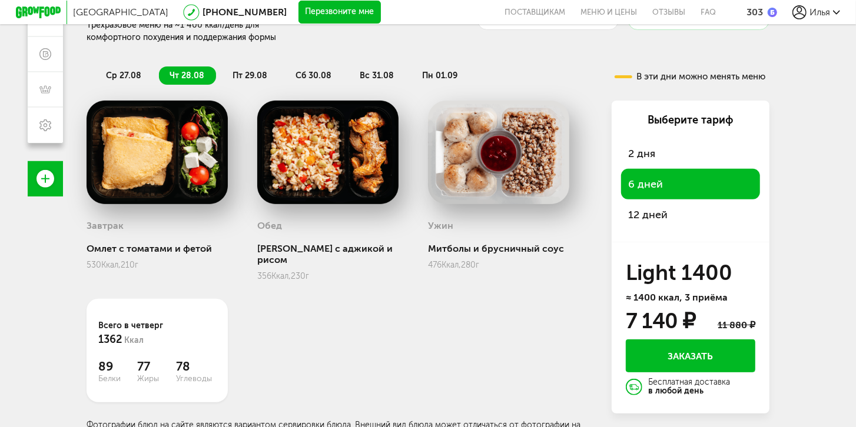
click at [124, 77] on span "ср 27.08" at bounding box center [123, 76] width 35 height 10
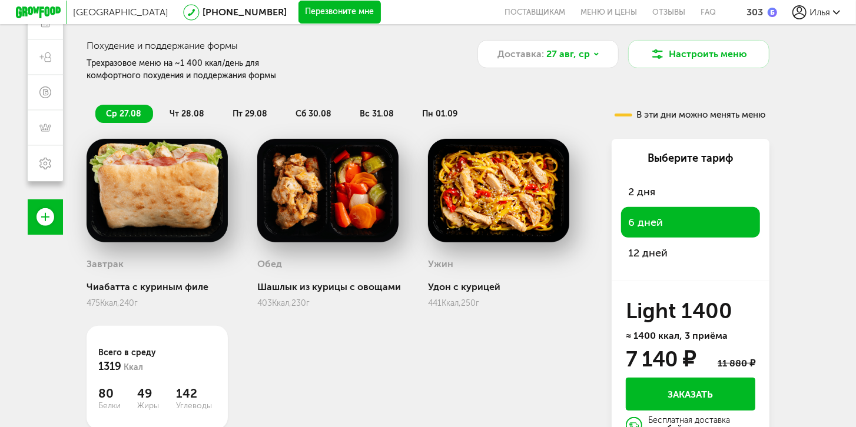
scroll to position [52, 0]
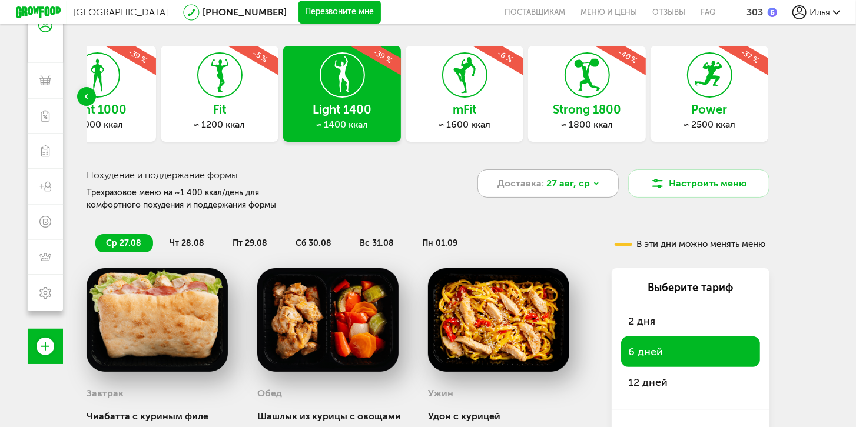
click at [576, 184] on span "27 авг, ср" at bounding box center [569, 184] width 44 height 14
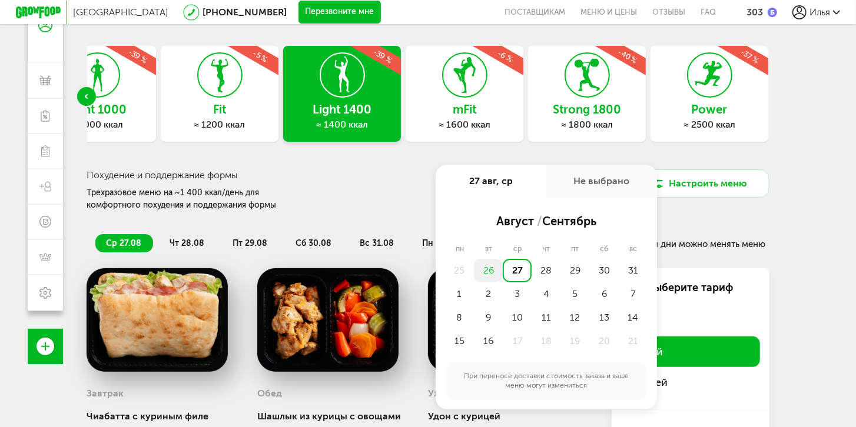
click at [488, 274] on div "26" at bounding box center [488, 271] width 29 height 24
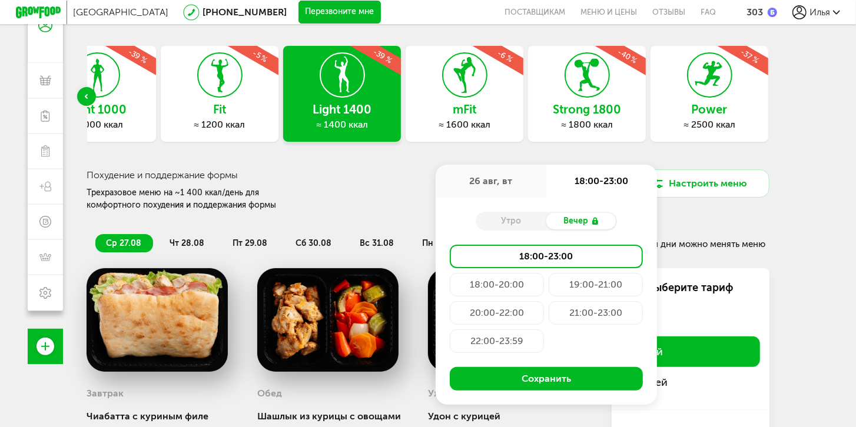
click at [377, 205] on div "Похудение и поддержание формы Трехразовое меню на ~1 400 ккал/день для комфортн…" at bounding box center [269, 190] width 364 height 42
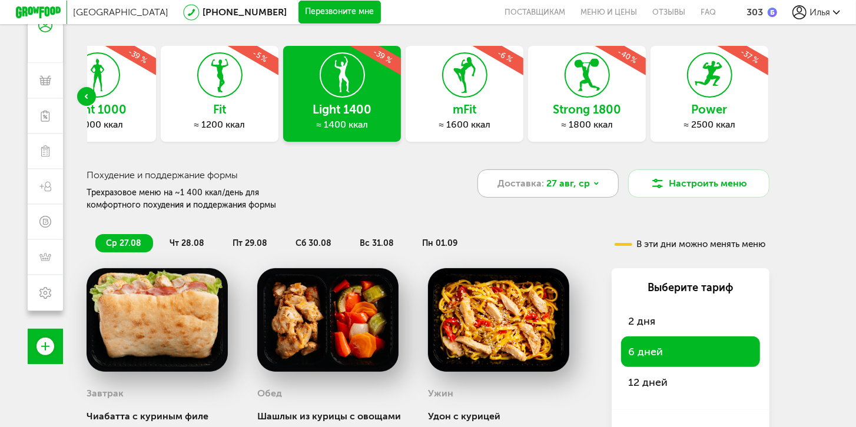
click at [592, 188] on div "Доставка: 27 авг, ср" at bounding box center [547, 183] width 141 height 28
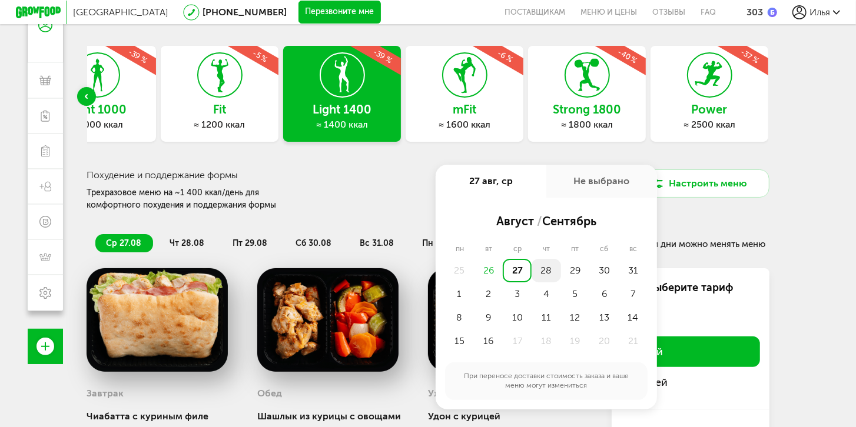
click at [551, 269] on div "28" at bounding box center [545, 271] width 29 height 24
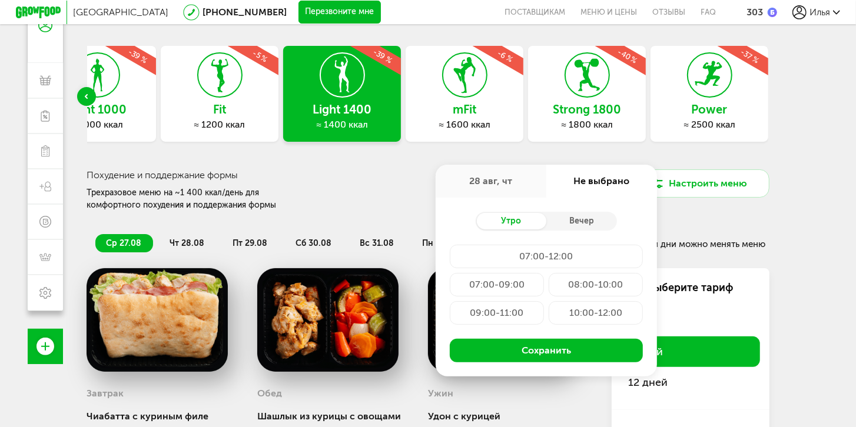
click at [507, 314] on div "09:00-11:00" at bounding box center [497, 313] width 94 height 24
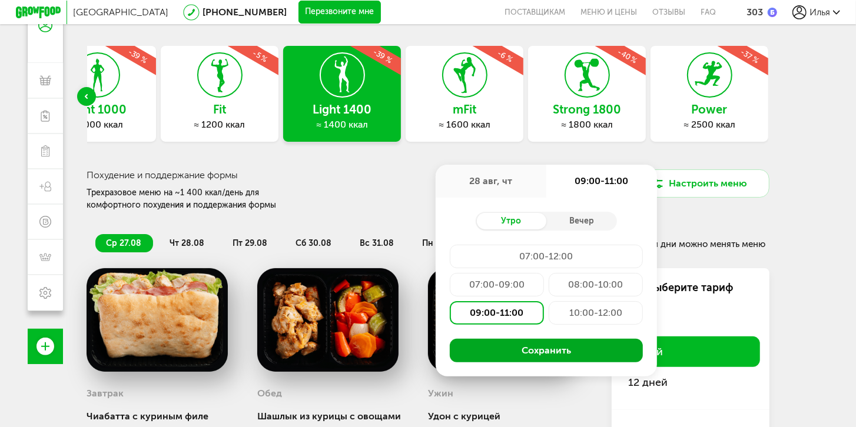
click at [553, 351] on button "Сохранить" at bounding box center [546, 351] width 193 height 24
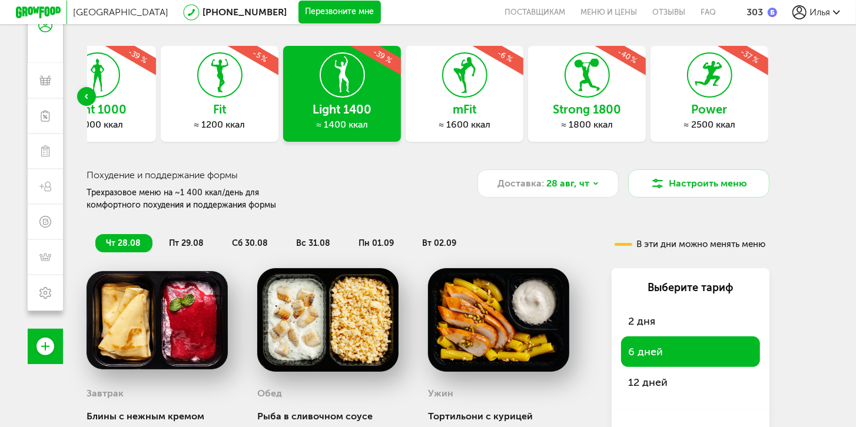
click at [189, 240] on span "пт 29.08" at bounding box center [186, 243] width 35 height 10
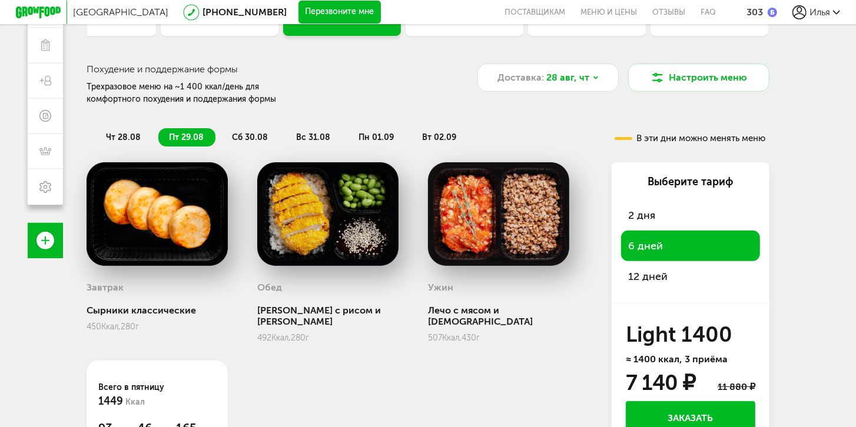
scroll to position [187, 0]
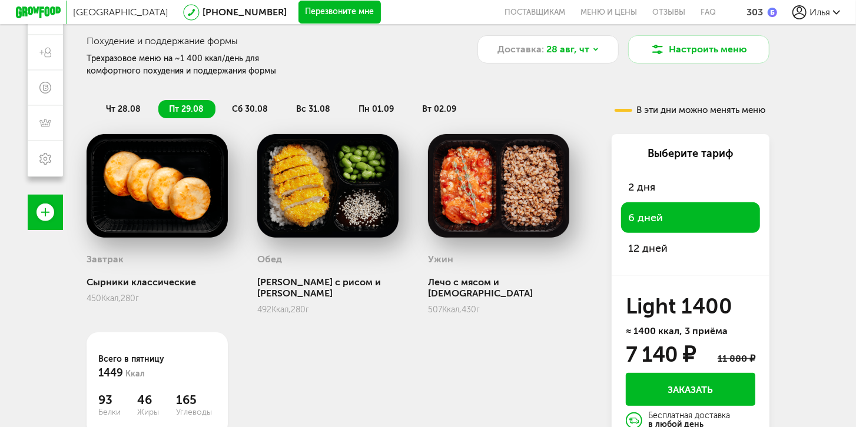
click at [245, 105] on span "сб 30.08" at bounding box center [250, 109] width 36 height 10
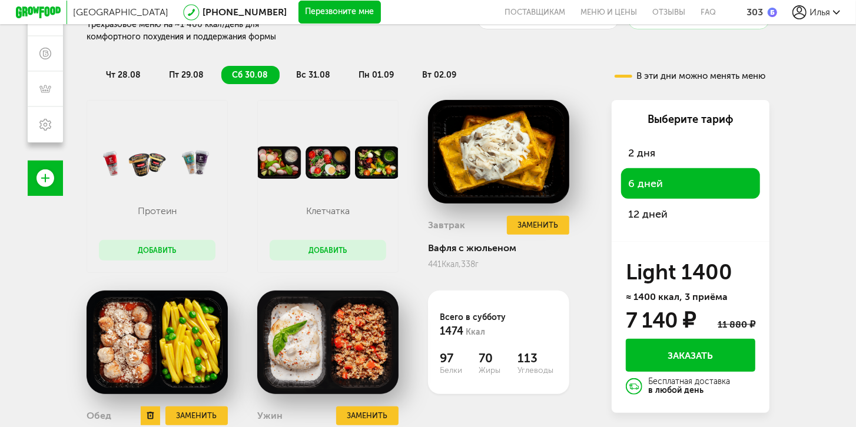
scroll to position [189, 0]
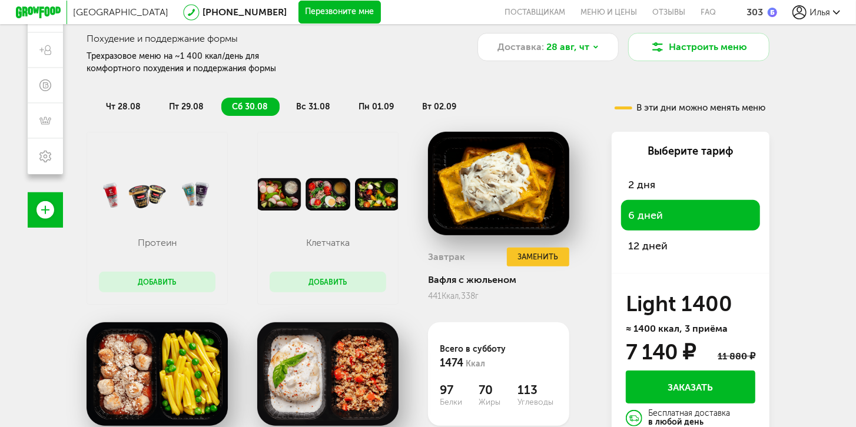
click at [112, 102] on span "чт 28.08" at bounding box center [123, 107] width 35 height 10
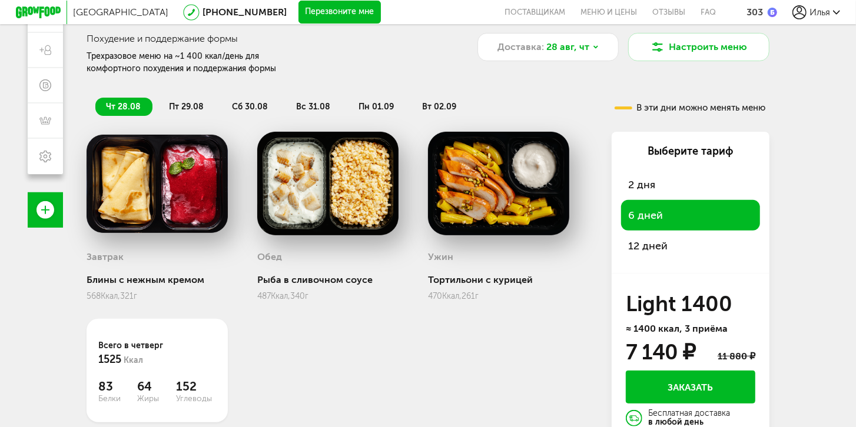
click at [529, 353] on div "Завтрак Блины с нежным кремом 568 Ккал, 321 г Обед Рыба в сливочном соусе 487 К…" at bounding box center [340, 296] width 506 height 328
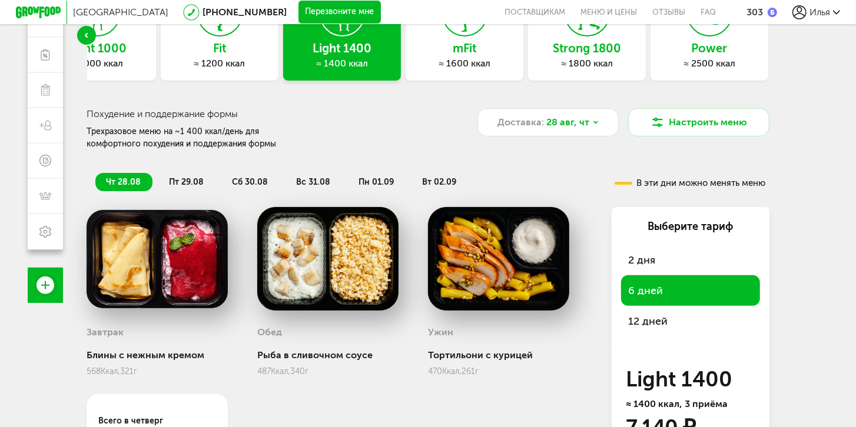
scroll to position [86, 0]
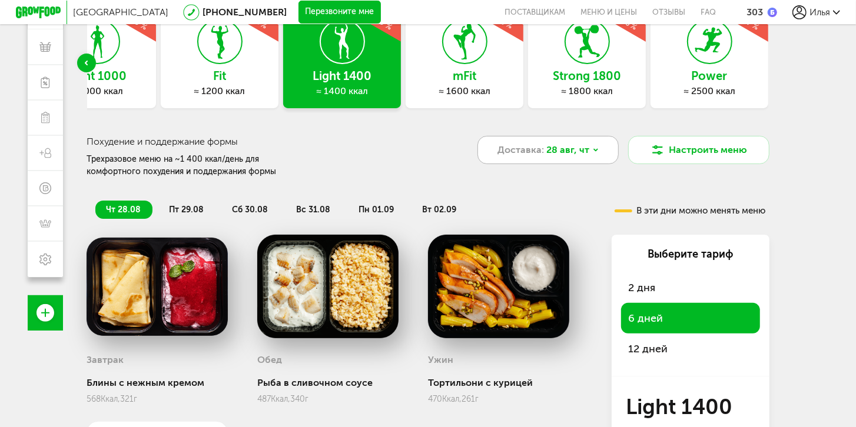
click at [587, 149] on div "Доставка: 28 авг, чт" at bounding box center [547, 150] width 141 height 28
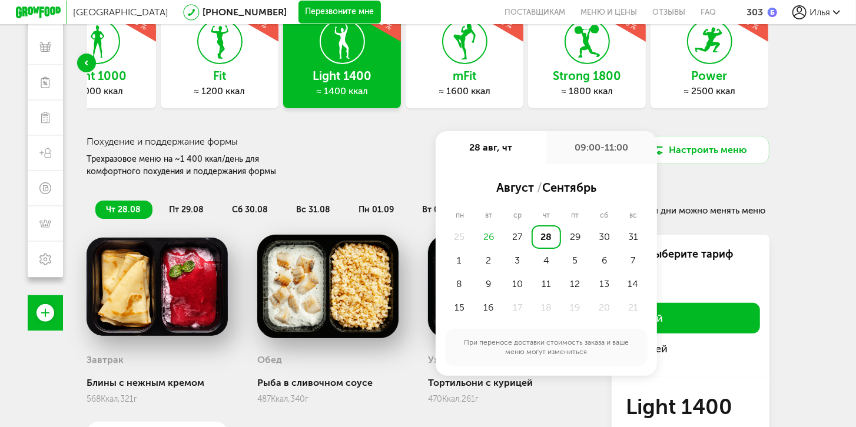
click at [377, 144] on h3 "Похудение и поддержание формы" at bounding box center [269, 141] width 364 height 11
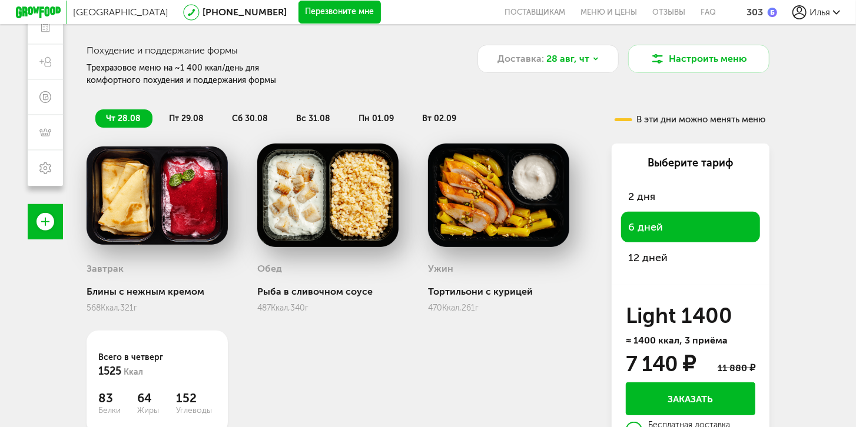
scroll to position [220, 0]
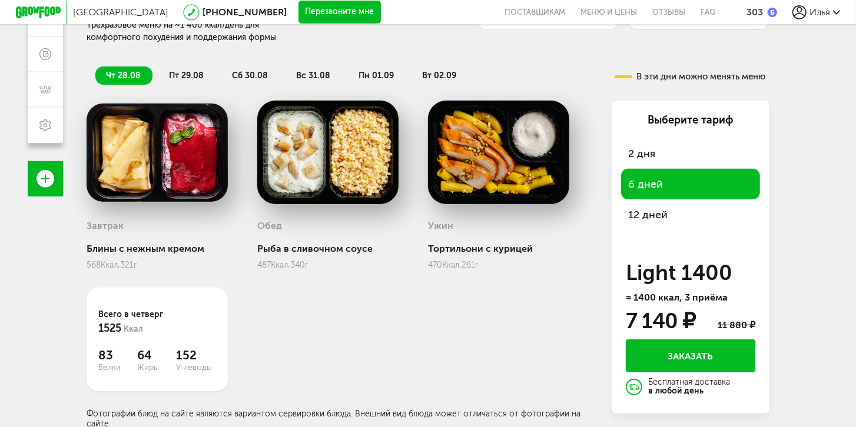
click at [693, 358] on button "Заказать" at bounding box center [690, 356] width 129 height 33
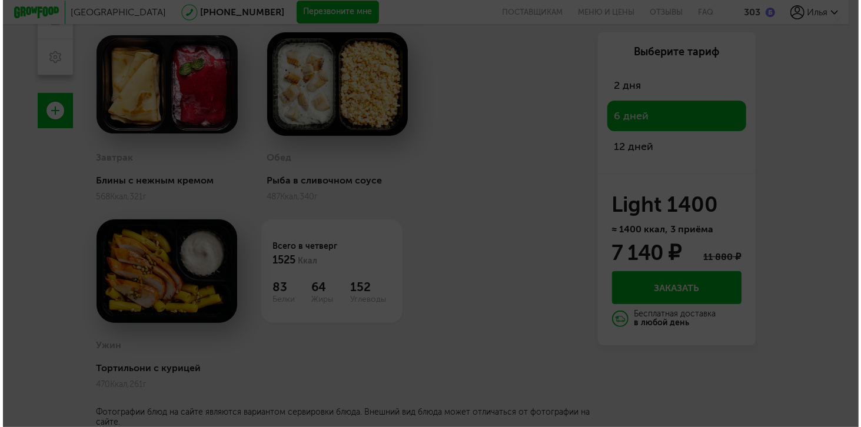
scroll to position [104, 0]
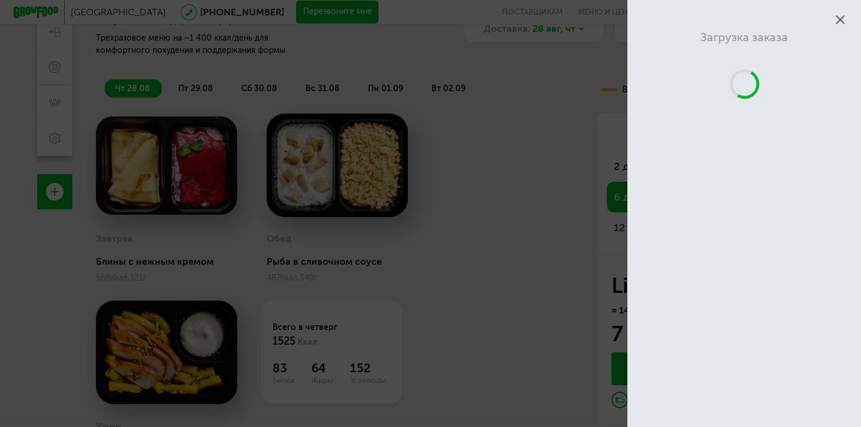
click at [604, 198] on body "Москва 8 (800) 555-21-78 Перезвоните мне поставщикам Меню и цены Отзывы FAQ 303…" at bounding box center [430, 161] width 861 height 531
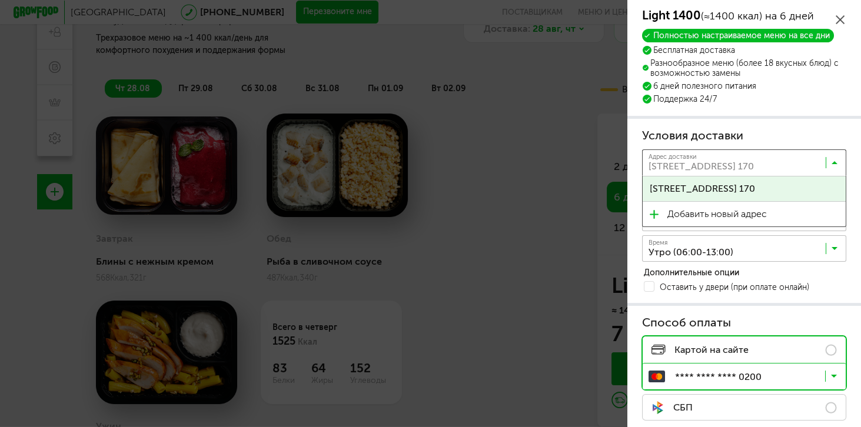
click at [832, 160] on icon at bounding box center [835, 165] width 6 height 12
click at [803, 122] on div "Условия доставки Адрес * кв / оф. Адрес доставки посёлок городского типа Лесной…" at bounding box center [744, 211] width 234 height 185
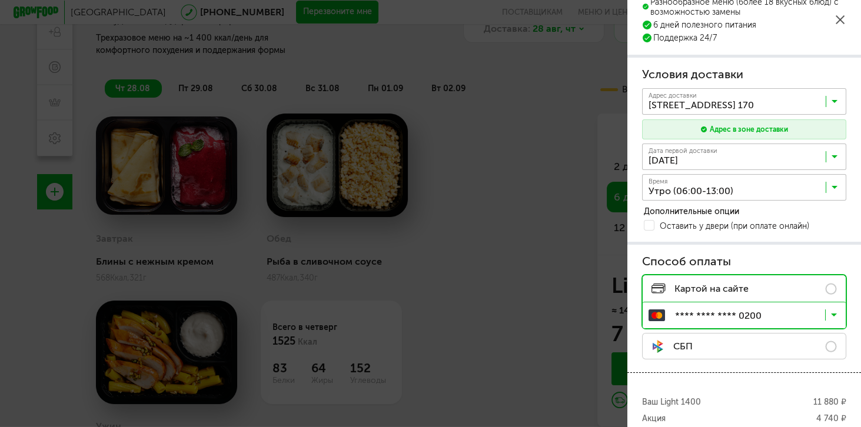
scroll to position [101, 0]
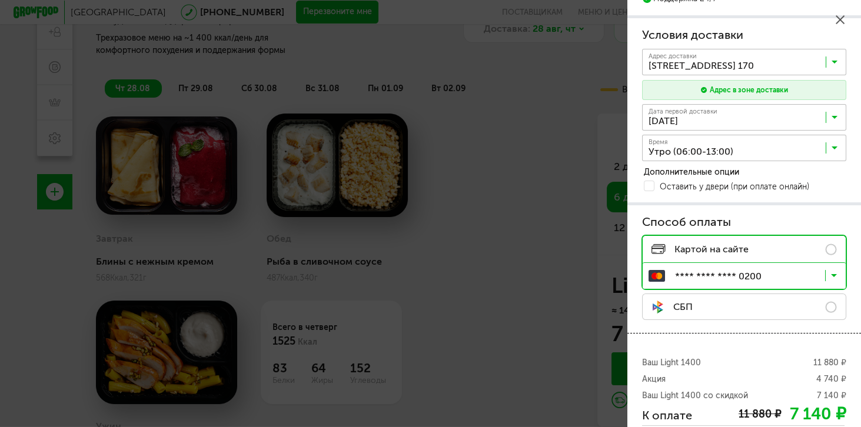
click at [763, 147] on input "Search for option" at bounding box center [747, 151] width 204 height 20
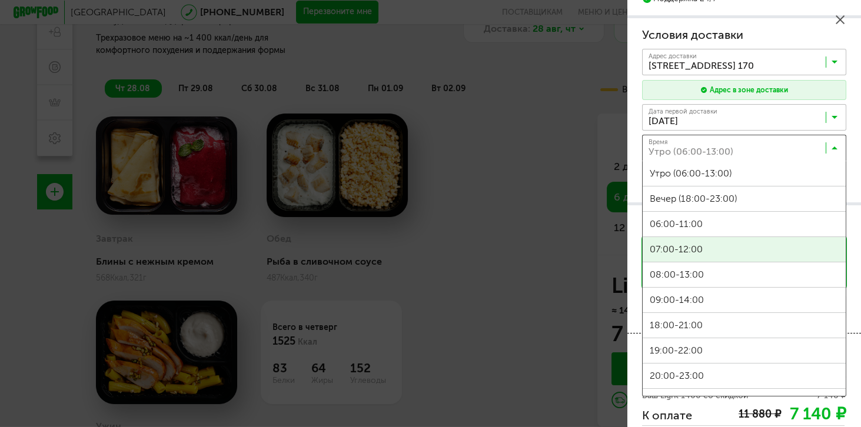
scroll to position [0, 0]
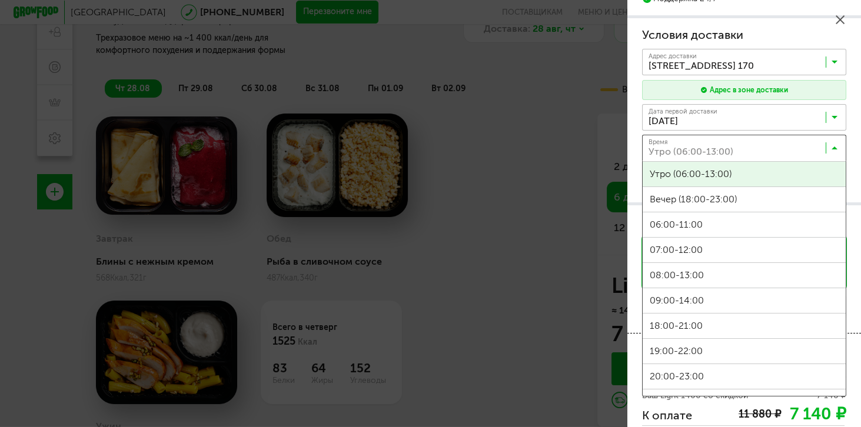
click at [633, 151] on div "Условия доставки Адрес * кв / оф. Адрес доставки посёлок городского типа Лесной…" at bounding box center [744, 110] width 234 height 185
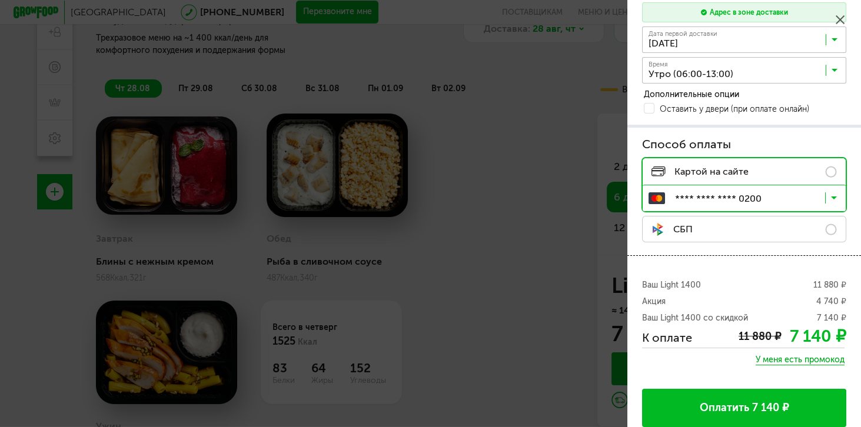
scroll to position [182, 0]
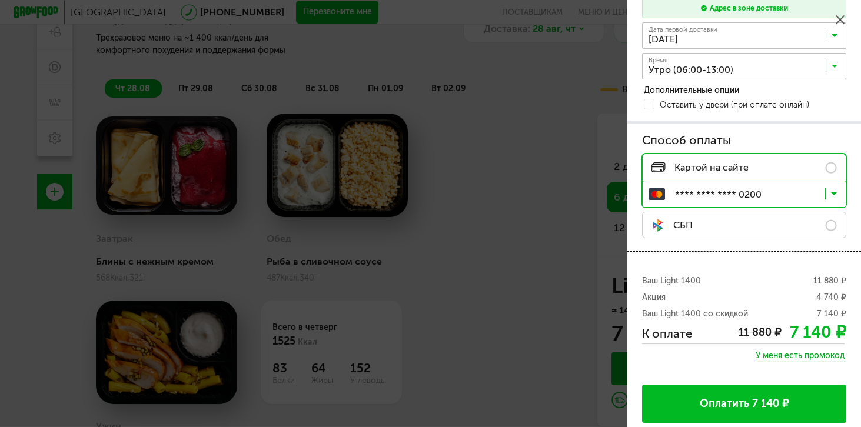
click at [740, 385] on button "Оплатить 7 140 ₽" at bounding box center [744, 404] width 204 height 38
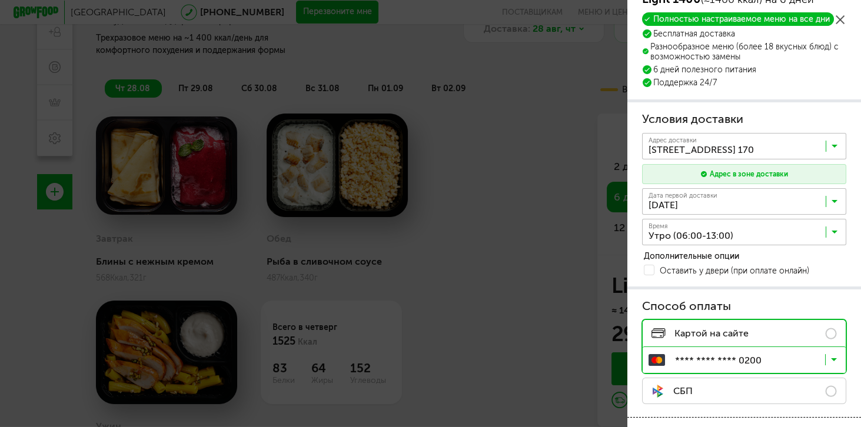
scroll to position [129, 0]
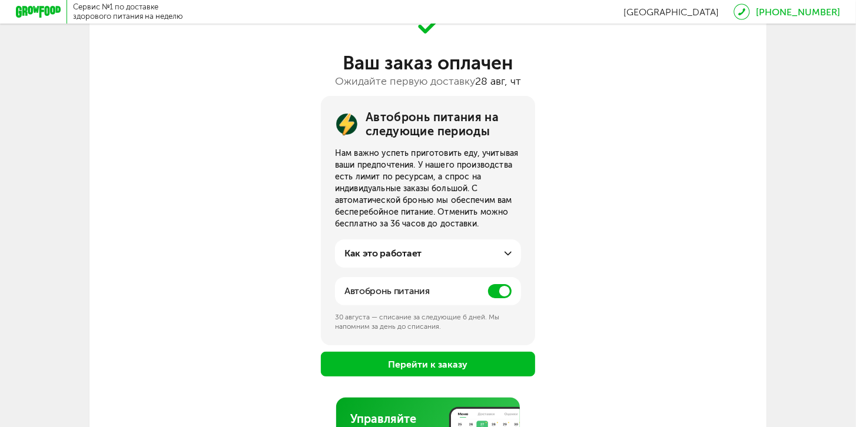
scroll to position [168, 0]
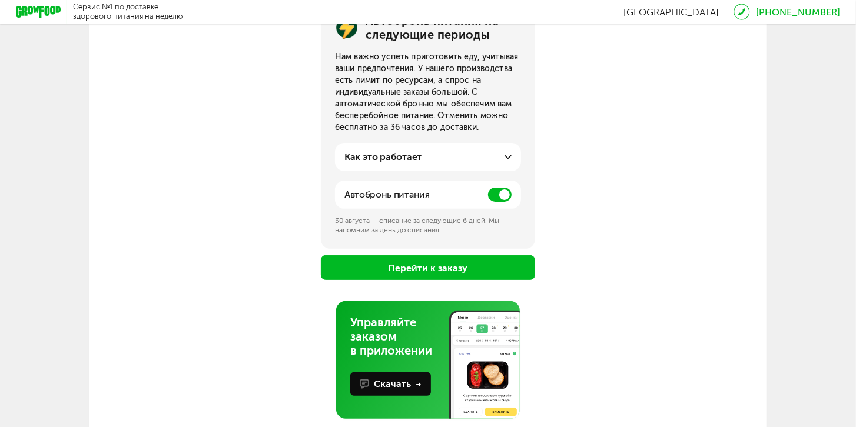
click at [501, 197] on span at bounding box center [500, 195] width 24 height 14
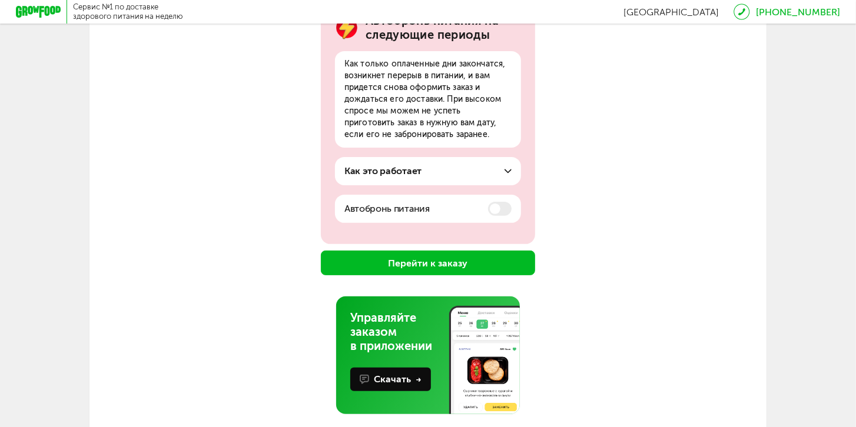
click at [420, 265] on button "Перейти к заказу" at bounding box center [428, 263] width 214 height 25
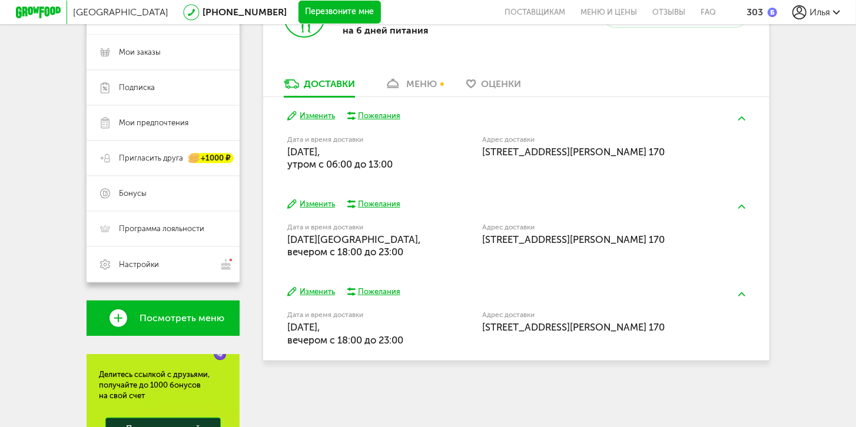
scroll to position [204, 0]
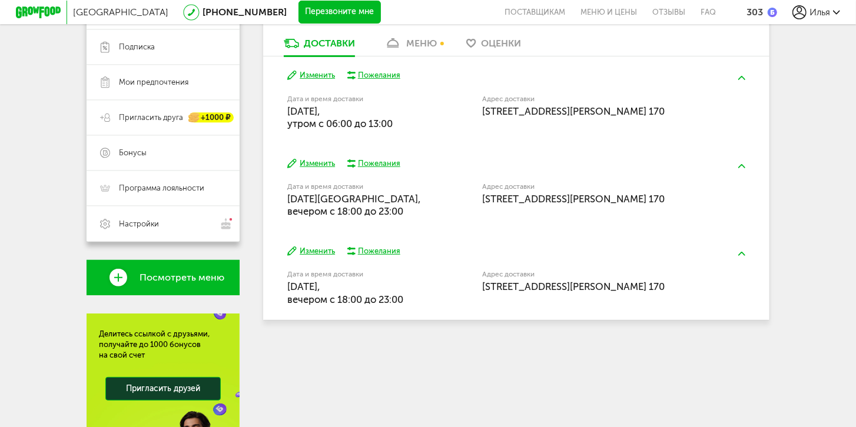
click at [313, 72] on button "Изменить" at bounding box center [311, 75] width 48 height 11
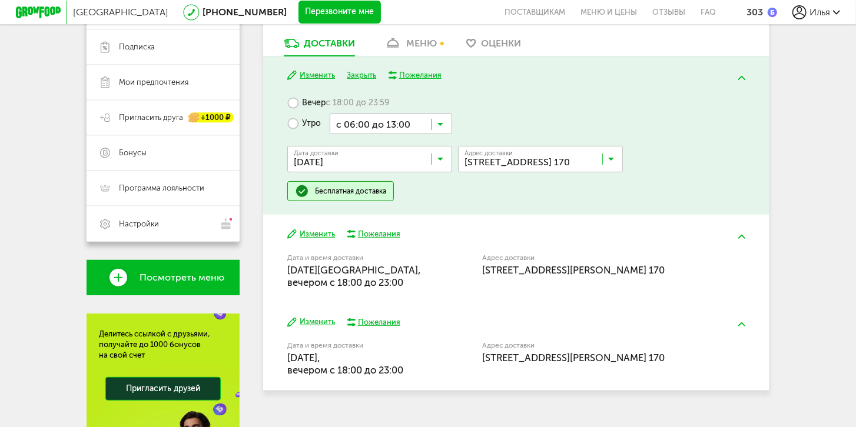
click at [438, 159] on icon at bounding box center [440, 162] width 6 height 12
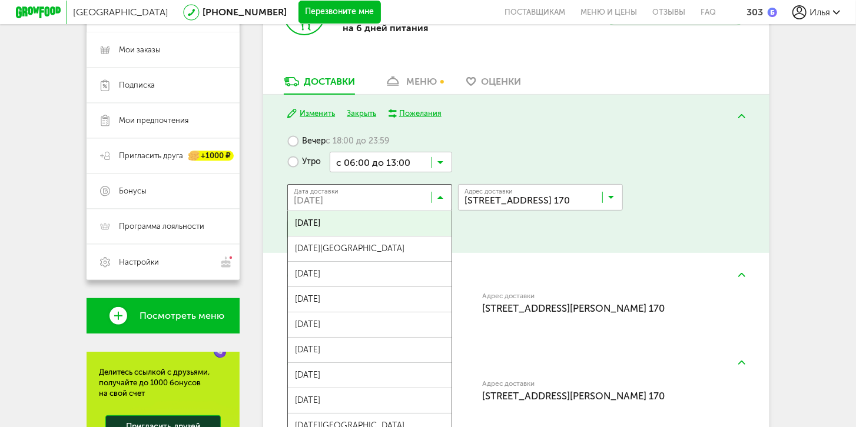
scroll to position [137, 0]
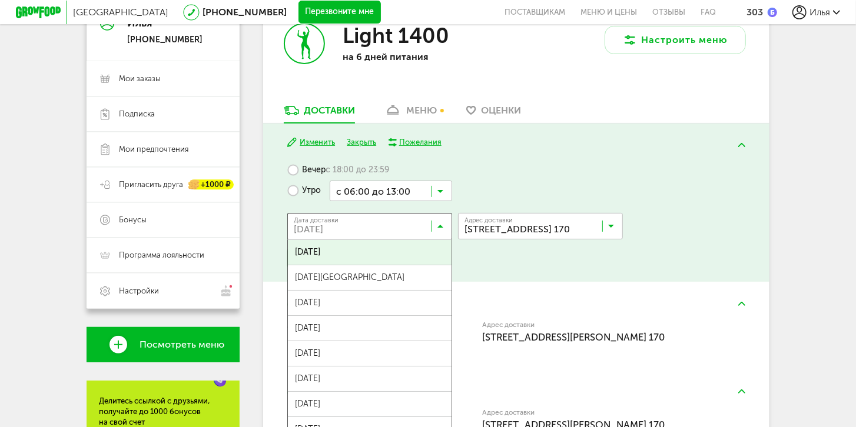
click at [510, 264] on div "Вечер с 18:00 до 23:59 Утро с 06:00 до 13:00 Загрузка... Дата доставки 28 авгус…" at bounding box center [515, 214] width 457 height 108
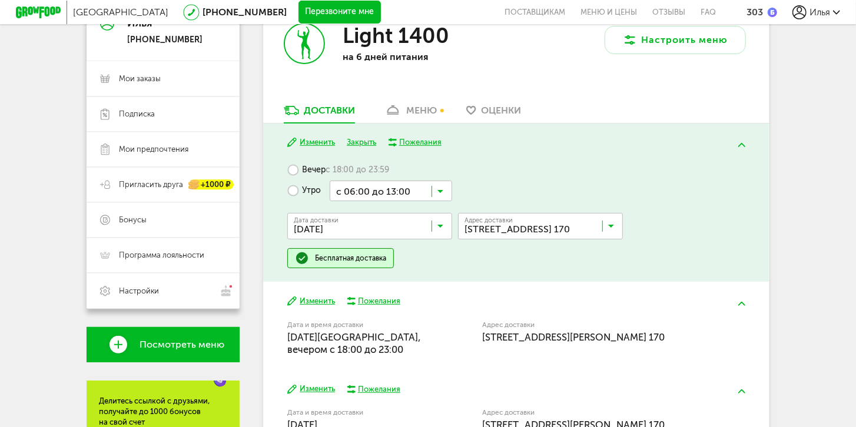
click at [298, 172] on label "Вечер с 18:00 до 23:59" at bounding box center [338, 170] width 102 height 21
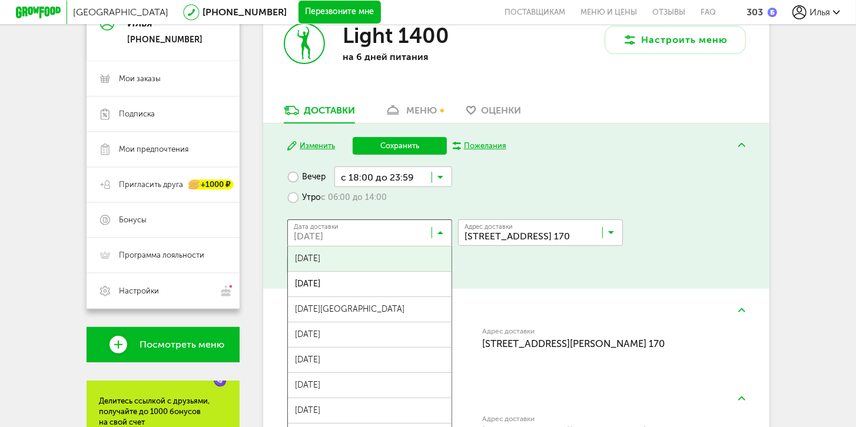
click at [430, 232] on input "Search for option" at bounding box center [372, 235] width 165 height 20
click at [393, 257] on span "27 августа, среда" at bounding box center [370, 259] width 164 height 25
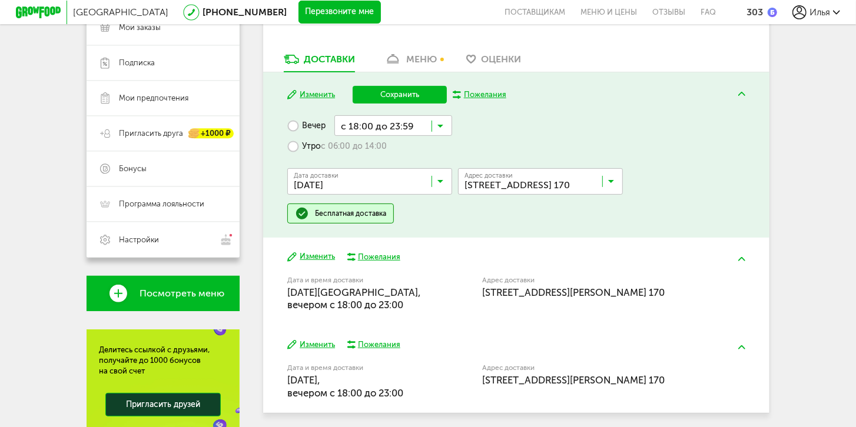
scroll to position [204, 0]
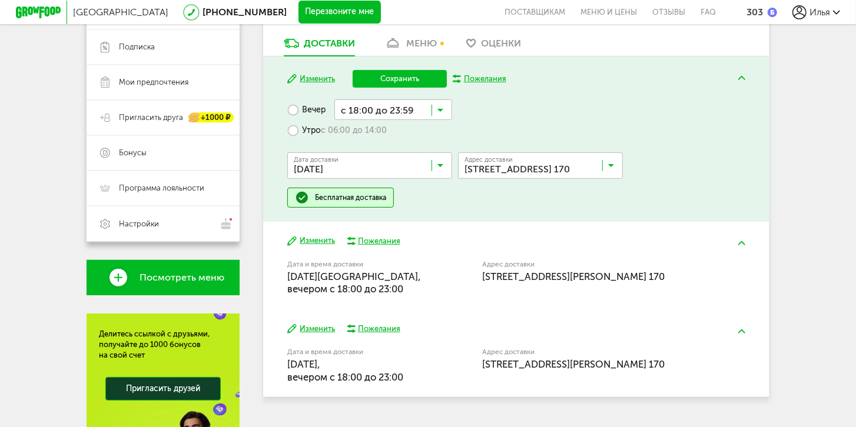
click at [438, 107] on icon at bounding box center [440, 113] width 6 height 12
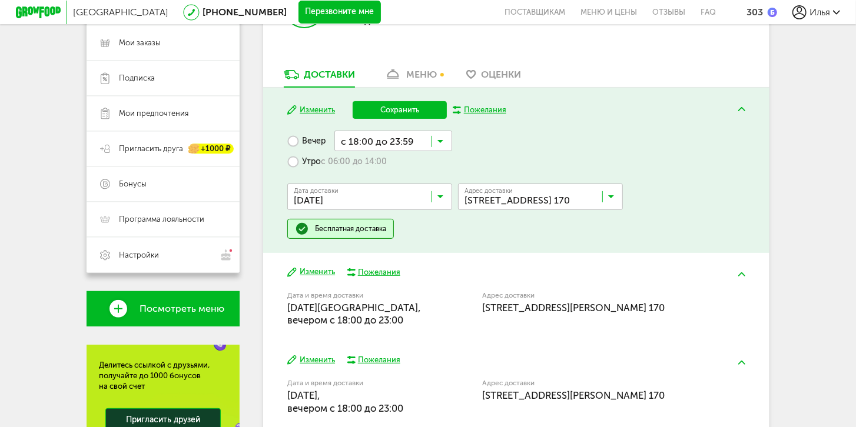
scroll to position [170, 0]
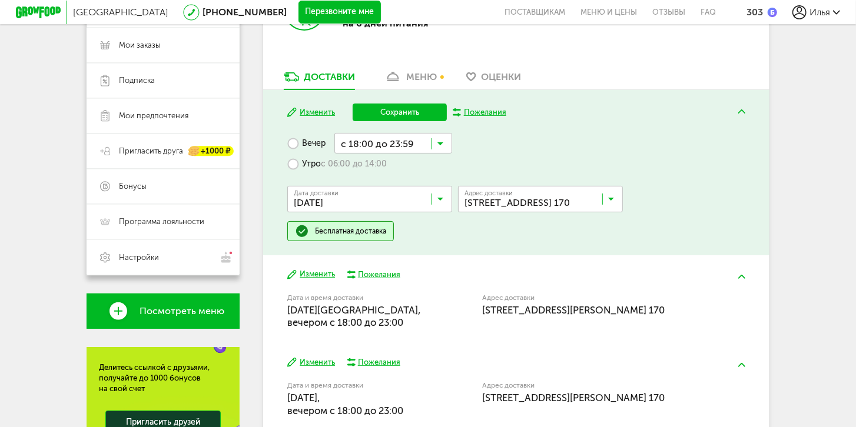
click at [399, 114] on button "Сохранить" at bounding box center [400, 113] width 94 height 18
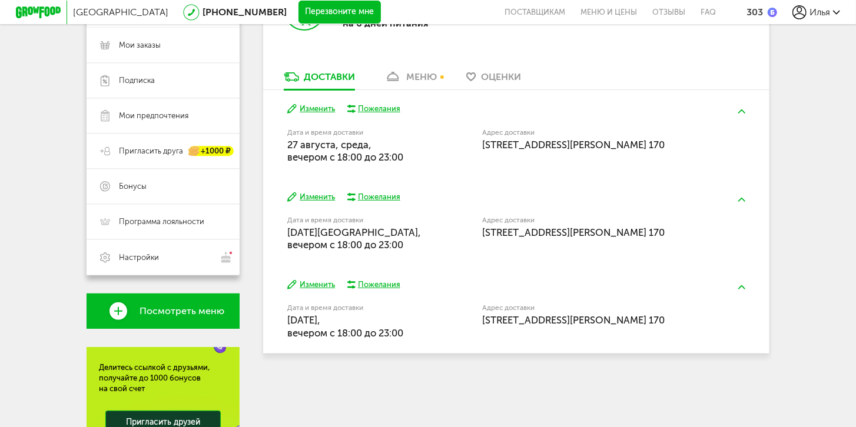
click at [424, 69] on div "Light 1400 на 6 дней питания" at bounding box center [389, 20] width 253 height 102
click at [420, 76] on div "меню" at bounding box center [421, 76] width 31 height 11
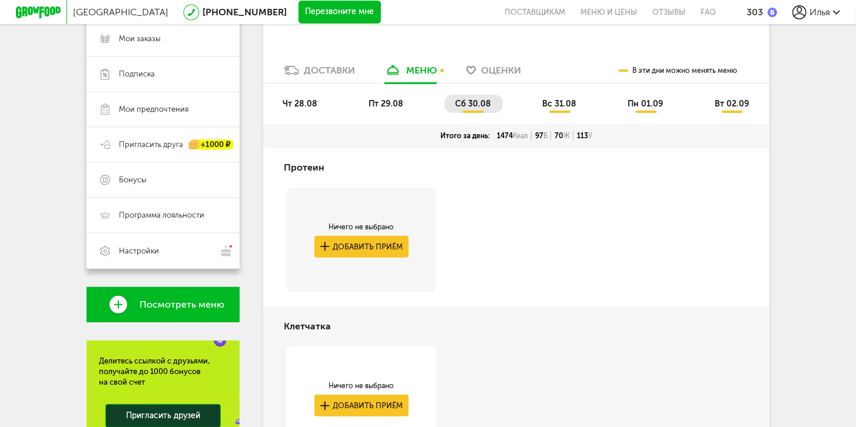
scroll to position [177, 0]
